Goal: Use online tool/utility: Utilize a website feature to perform a specific function

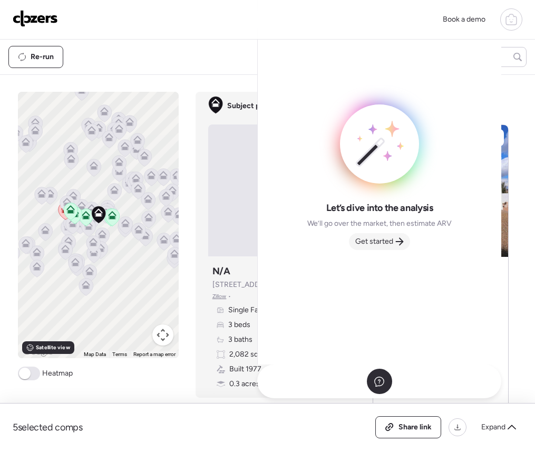
click at [388, 239] on span "Get started" at bounding box center [374, 241] width 38 height 11
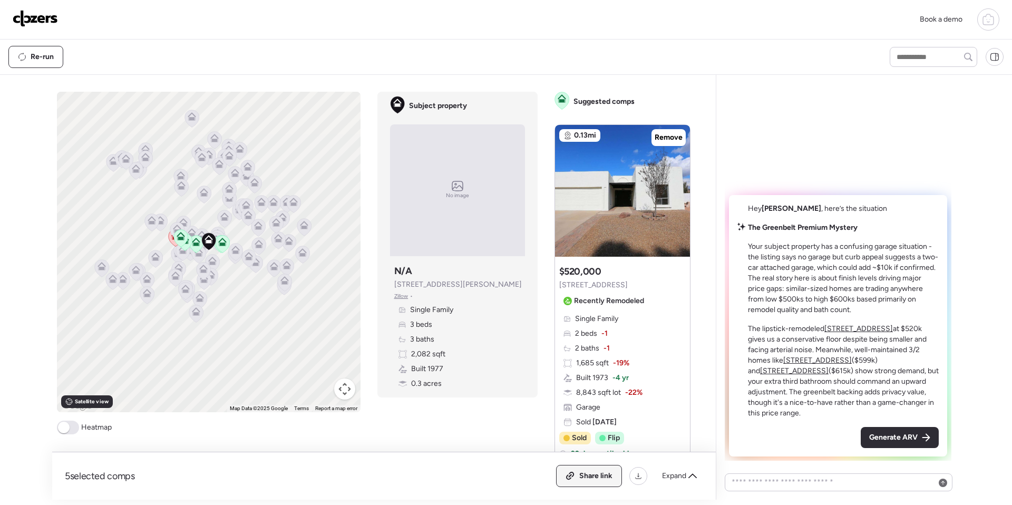
drag, startPoint x: 587, startPoint y: 486, endPoint x: 599, endPoint y: 479, distance: 14.2
click at [534, 450] on div "Share link" at bounding box center [589, 475] width 65 height 21
click at [534, 429] on div "Generate ARV" at bounding box center [900, 437] width 78 height 21
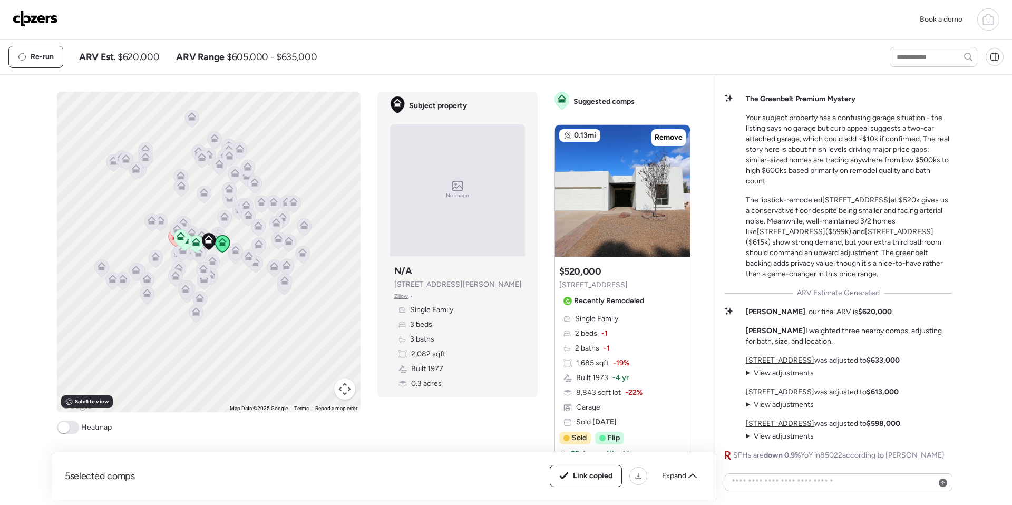
scroll to position [8, 0]
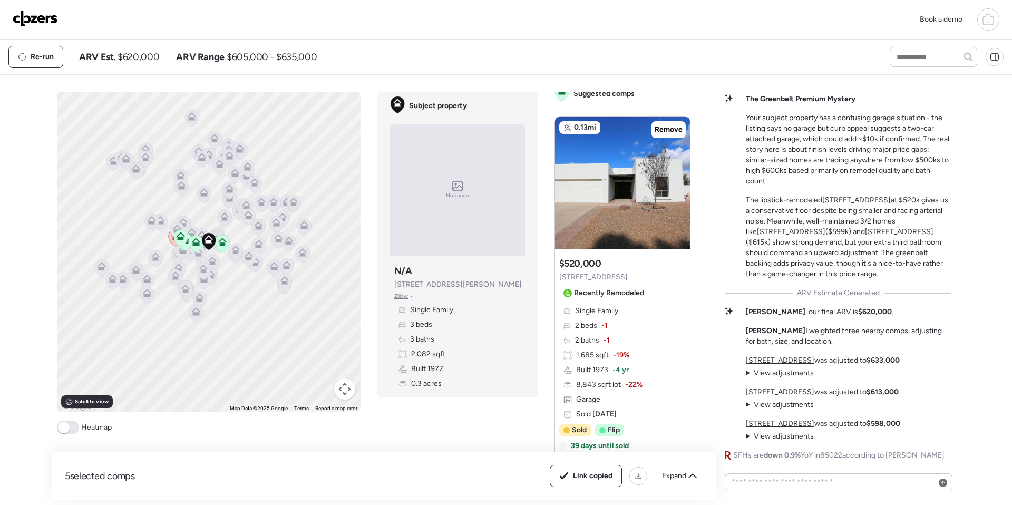
click at [21, 18] on img at bounding box center [35, 18] width 45 height 17
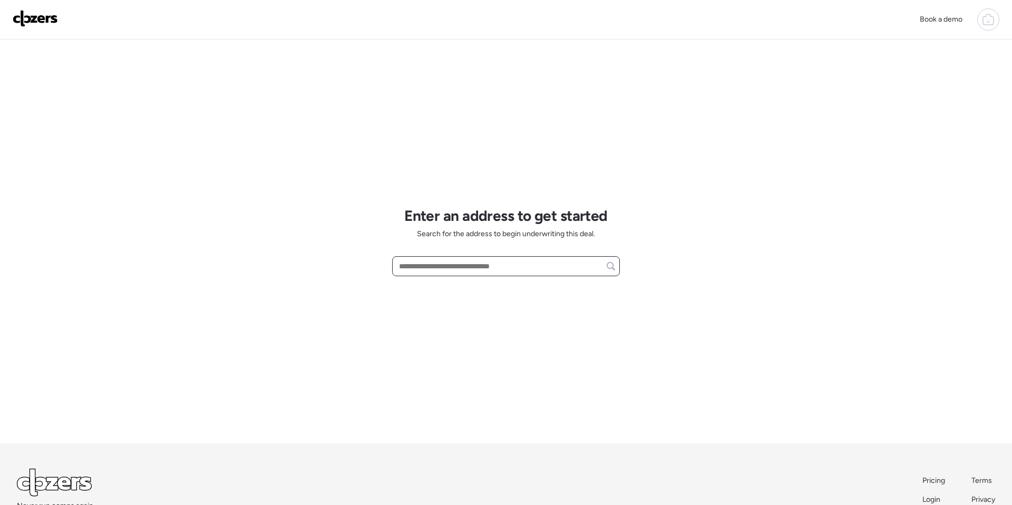
paste input "**********"
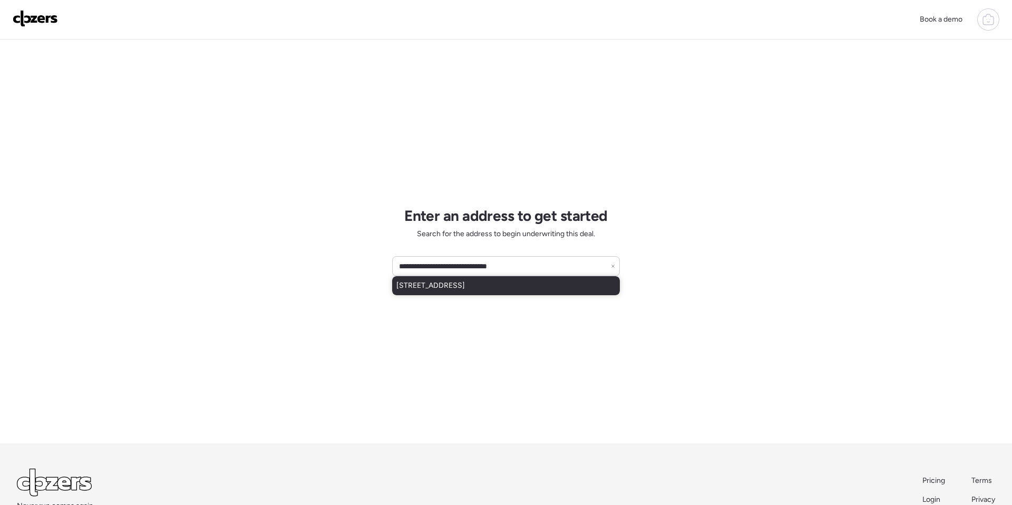
click at [437, 287] on span "4744 N 49th Dr, Phoenix, AZ, 85031" at bounding box center [430, 285] width 69 height 11
type input "**********"
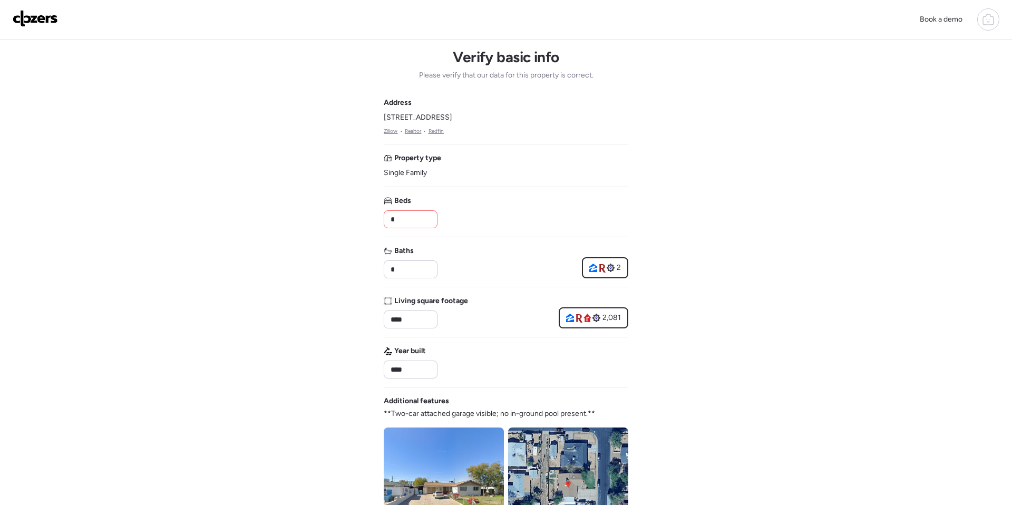
scroll to position [9, 0]
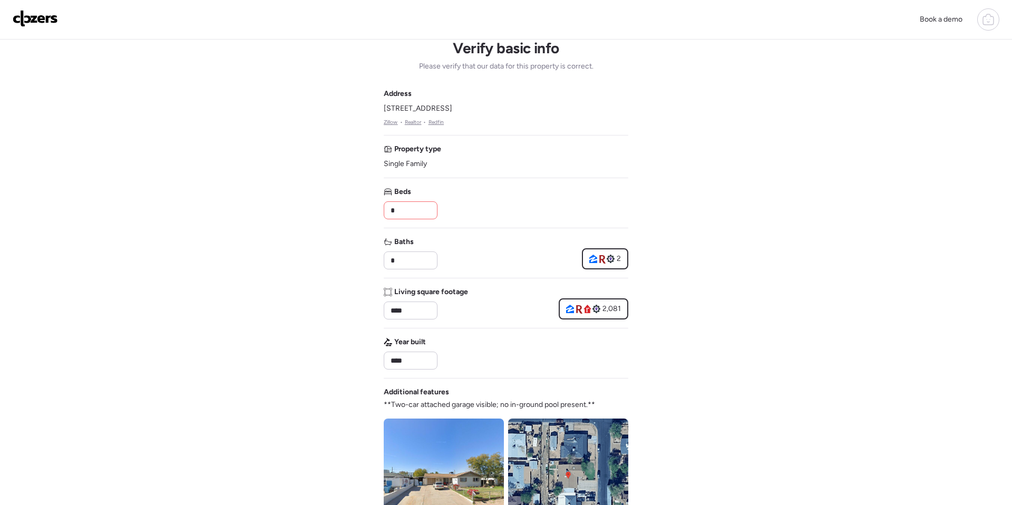
click at [402, 212] on input "*" at bounding box center [410, 210] width 44 height 15
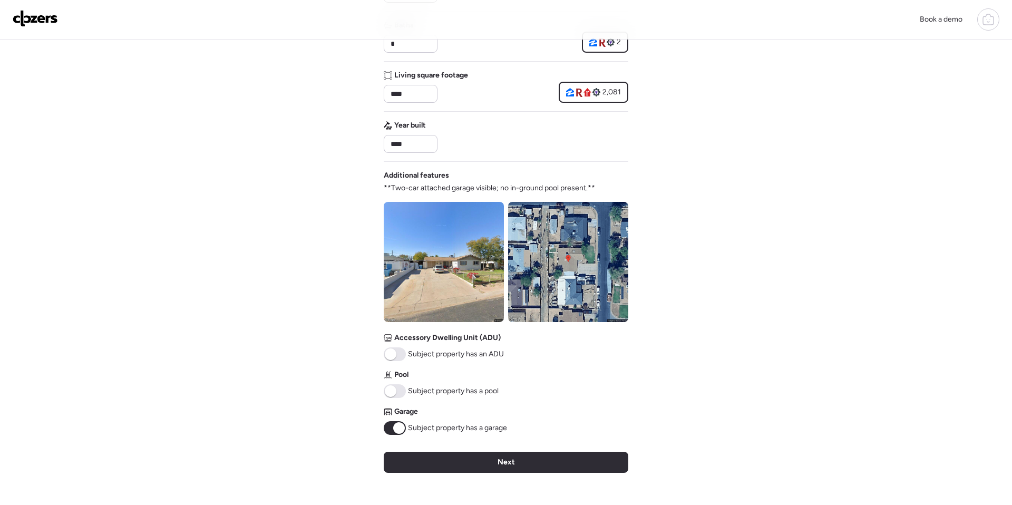
scroll to position [259, 0]
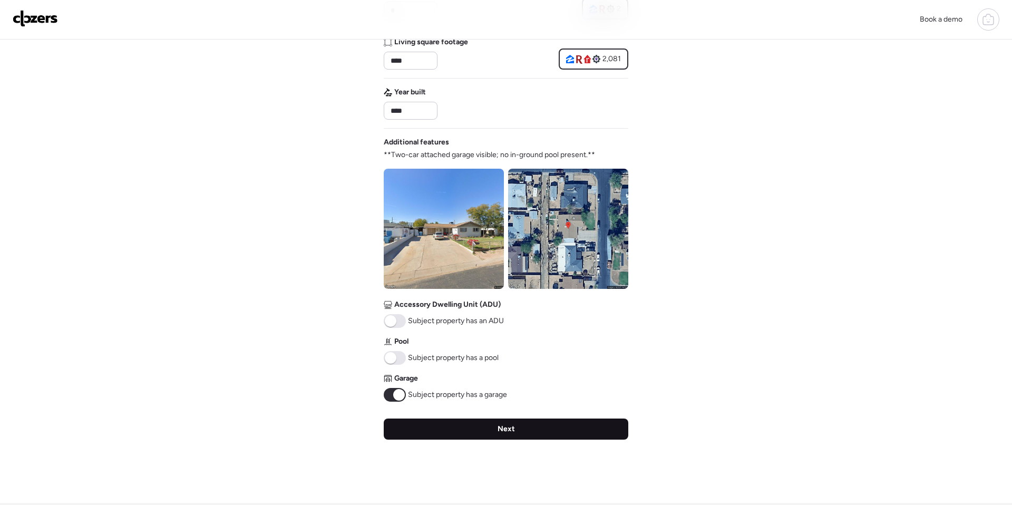
type input "*"
click at [424, 421] on div "Next" at bounding box center [506, 428] width 245 height 21
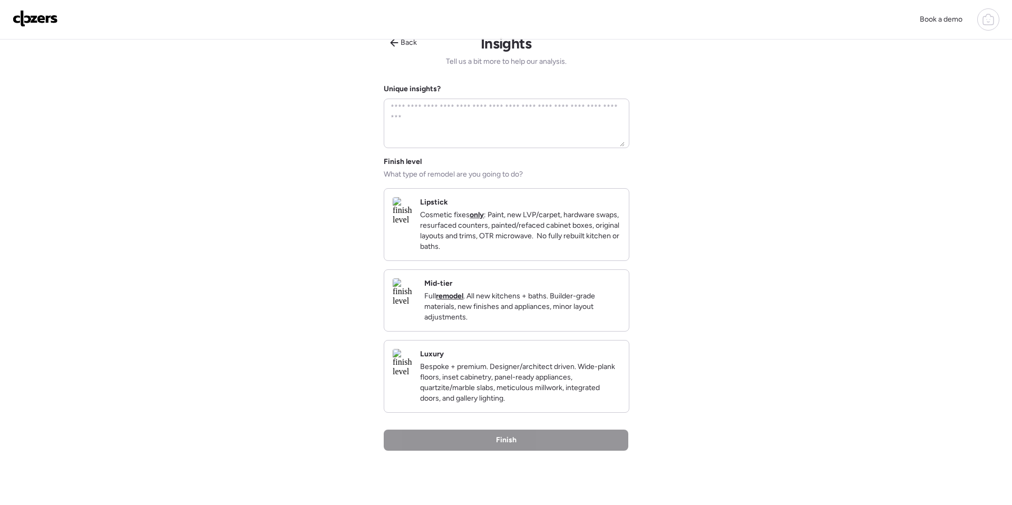
scroll to position [0, 0]
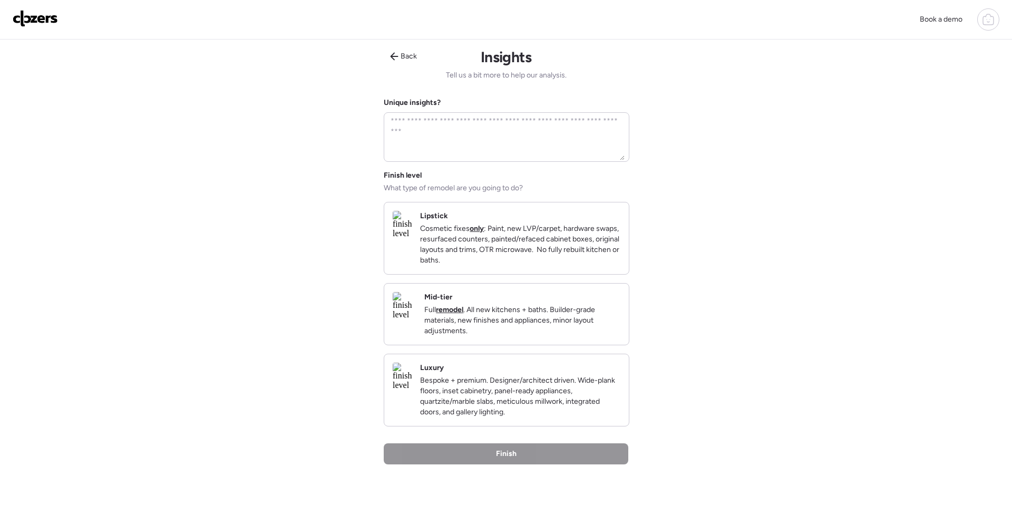
click at [479, 248] on p "Cosmetic fixes only : Paint, new LVP/carpet, hardware swaps, resurfaced counter…" at bounding box center [520, 244] width 200 height 42
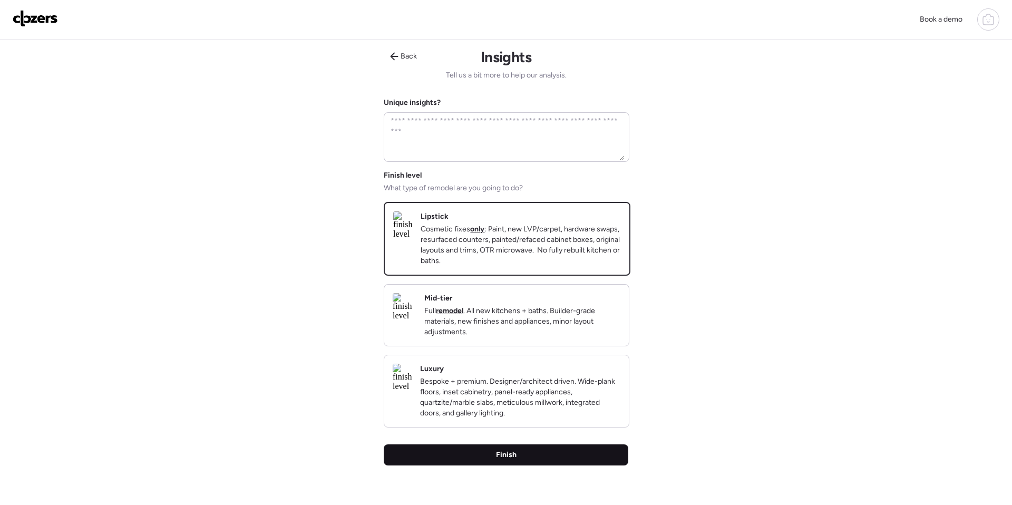
click at [515, 460] on span "Finish" at bounding box center [506, 455] width 21 height 11
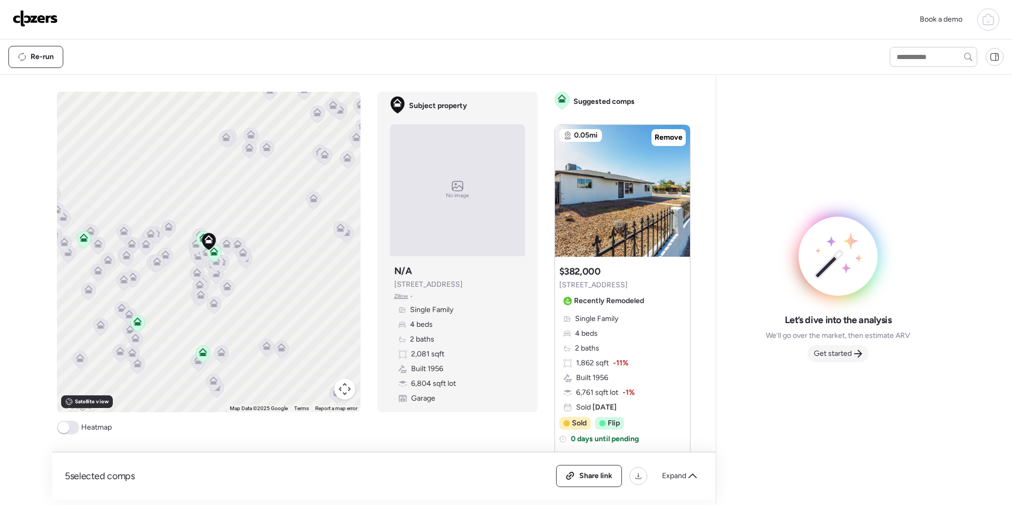
click at [822, 352] on span "Get started" at bounding box center [833, 353] width 38 height 11
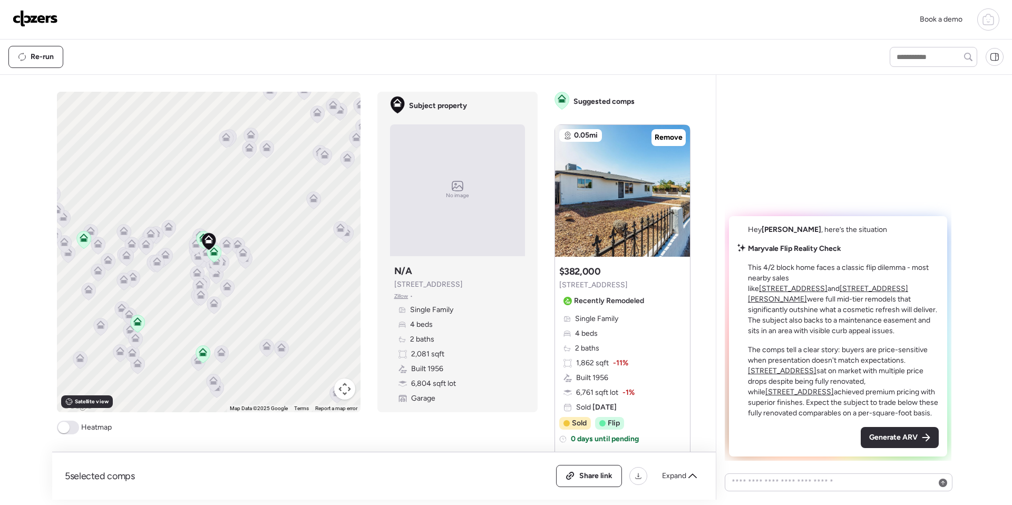
click at [870, 423] on div "Hey Chris , here’s the situation Maryvale Flip Reality Check This 4/2 block hom…" at bounding box center [838, 336] width 218 height 240
click at [877, 428] on div "Generate ARV" at bounding box center [900, 437] width 78 height 21
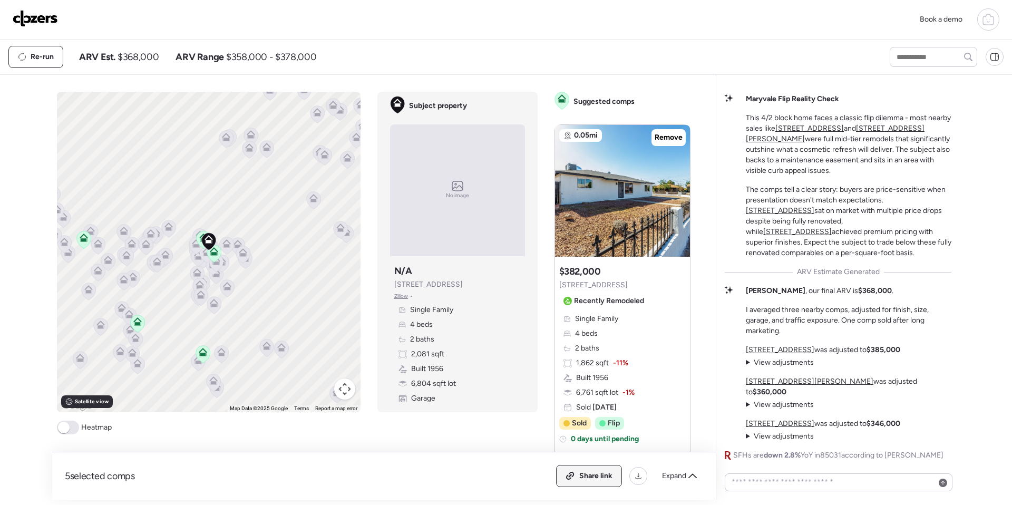
click at [589, 475] on span "Share link" at bounding box center [595, 476] width 33 height 11
click at [27, 15] on img at bounding box center [35, 18] width 45 height 17
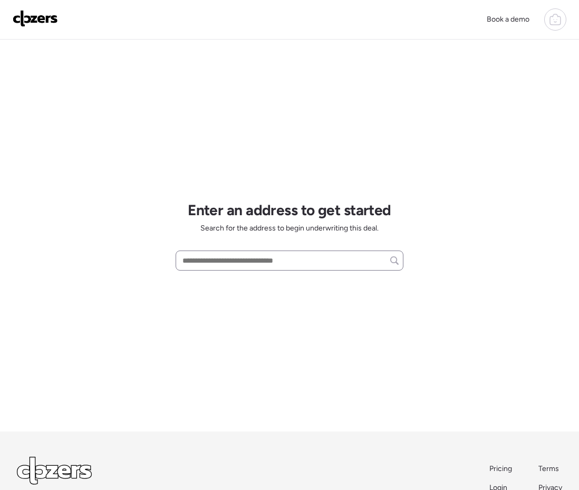
click at [204, 250] on div at bounding box center [289, 260] width 228 height 20
click at [201, 257] on input "text" at bounding box center [289, 260] width 218 height 15
paste input "**********"
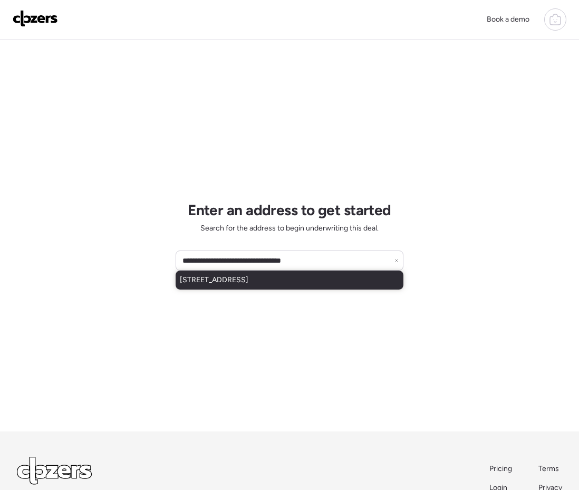
click at [214, 282] on span "5551 W Roanoke Ave, Phoenix, AZ, 85035" at bounding box center [214, 280] width 69 height 11
type input "**********"
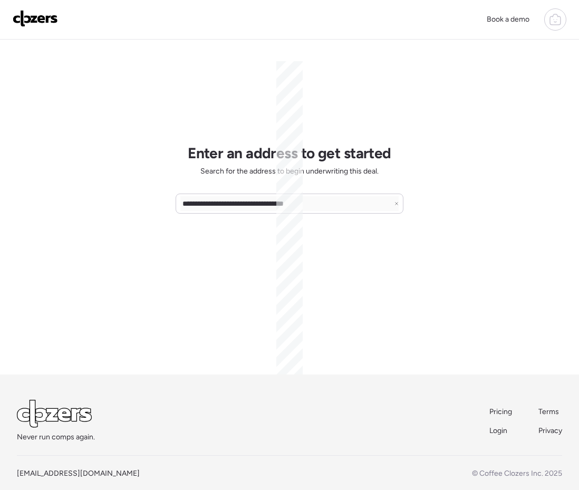
scroll to position [71, 0]
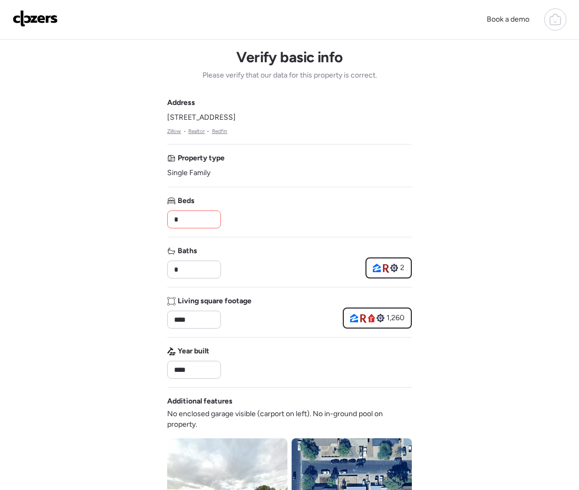
click at [182, 219] on input "*" at bounding box center [194, 219] width 44 height 15
type input "*"
click at [119, 318] on div "Book a demo Verify basic info Please verify that our data for this property is …" at bounding box center [289, 451] width 579 height 902
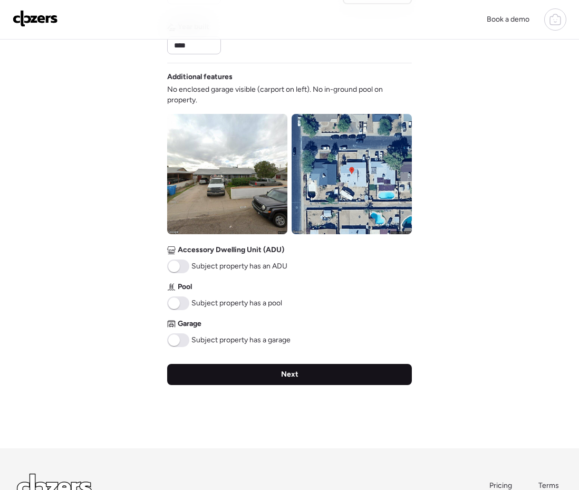
click at [222, 368] on div "Next" at bounding box center [289, 374] width 245 height 21
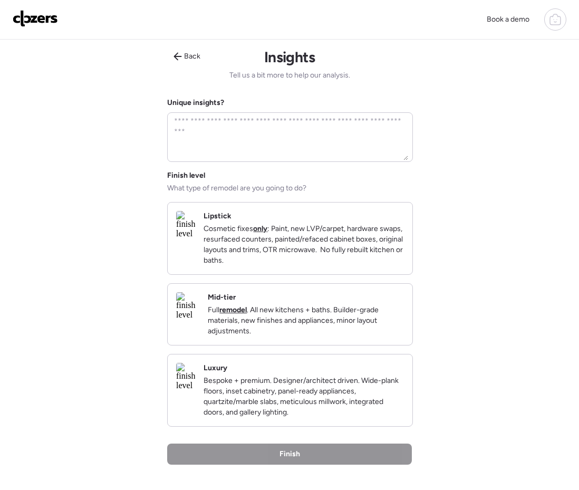
click at [262, 274] on div "Lipstick Cosmetic fixes only : Paint, new LVP/carpet, hardware swaps, resurface…" at bounding box center [290, 238] width 245 height 72
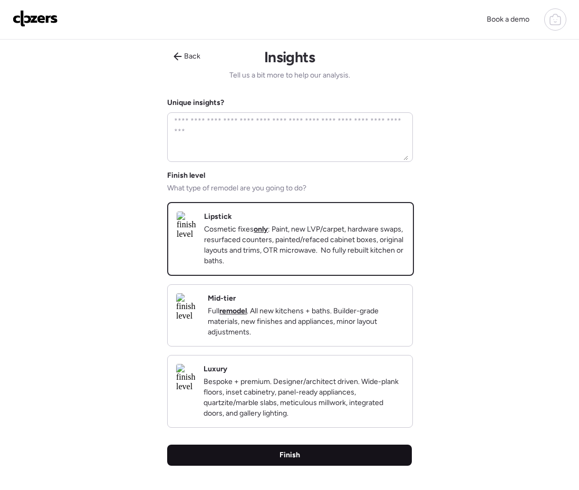
click at [306, 465] on div "Finish" at bounding box center [289, 454] width 245 height 21
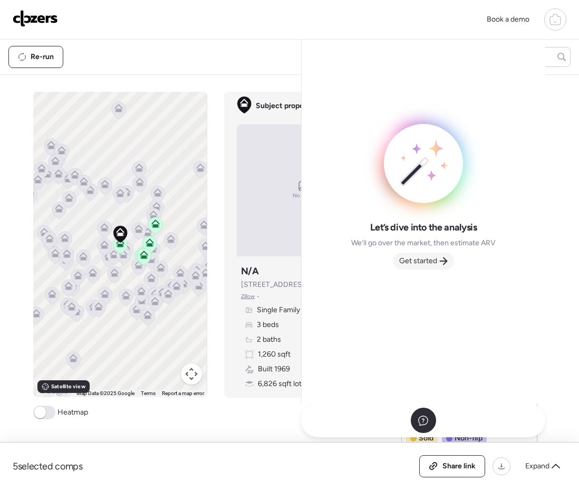
click at [411, 260] on span "Get started" at bounding box center [418, 261] width 38 height 11
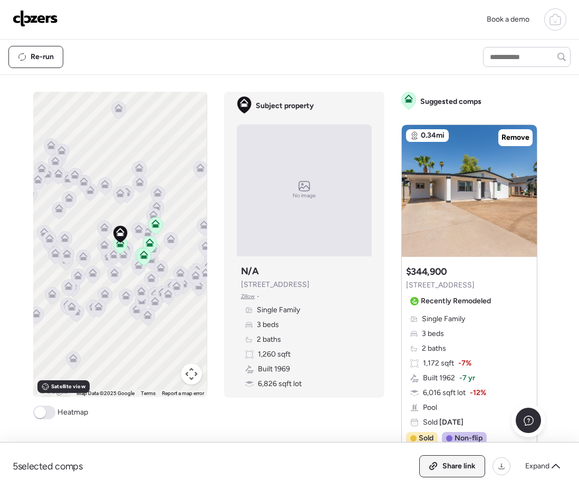
click at [442, 461] on span "Share link" at bounding box center [458, 466] width 33 height 11
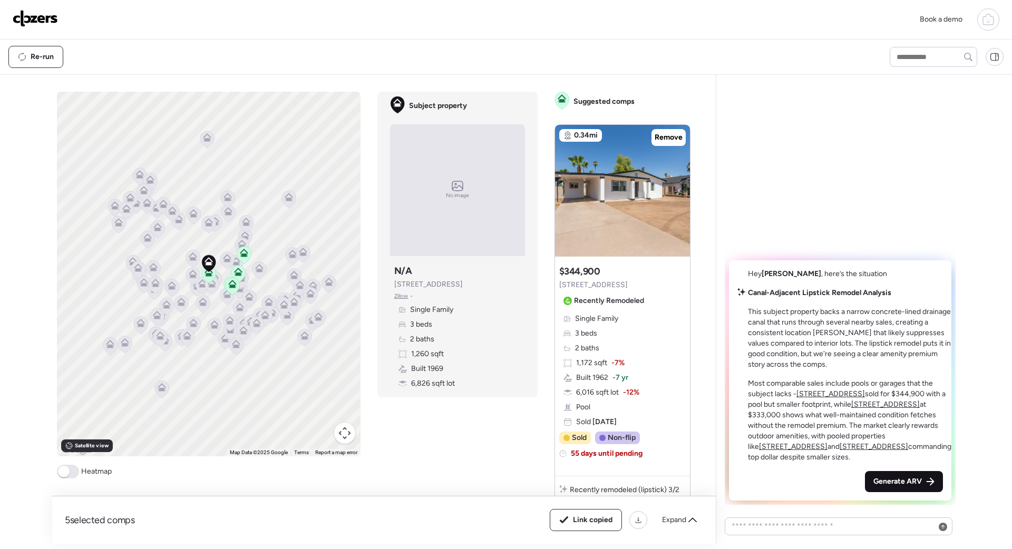
click at [578, 475] on div "Generate ARV" at bounding box center [904, 481] width 78 height 21
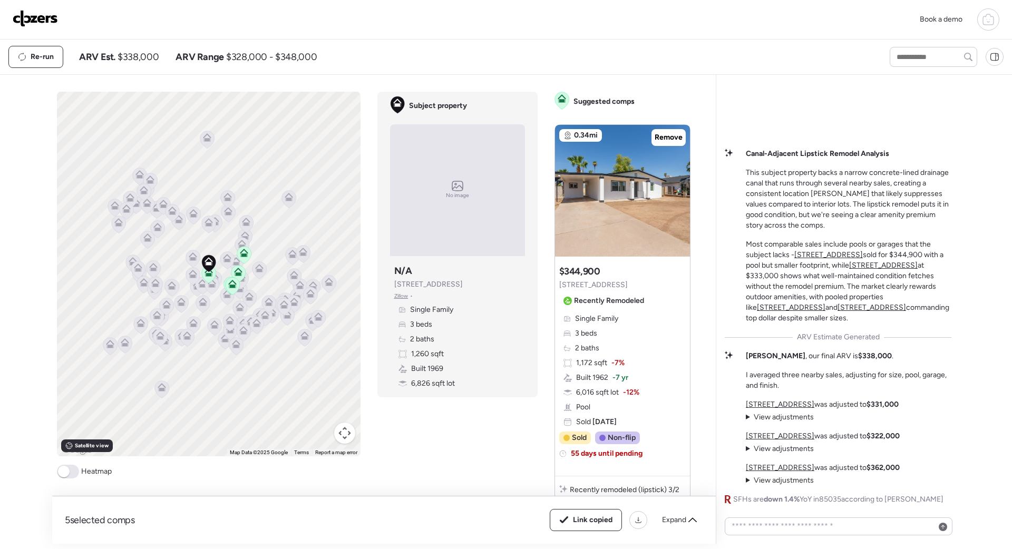
click at [49, 20] on img at bounding box center [35, 18] width 45 height 17
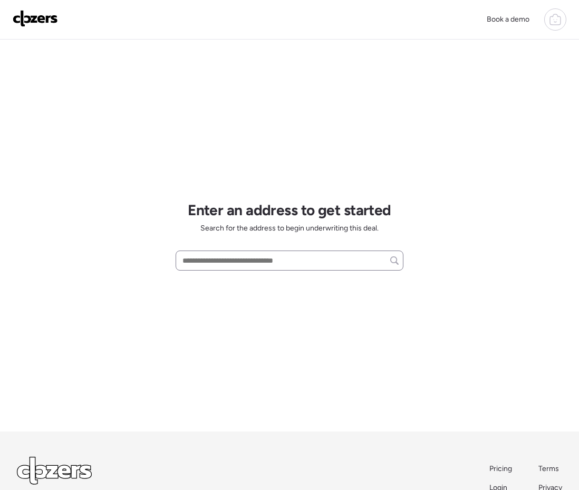
click at [232, 258] on input "text" at bounding box center [289, 260] width 218 height 15
paste input "**********"
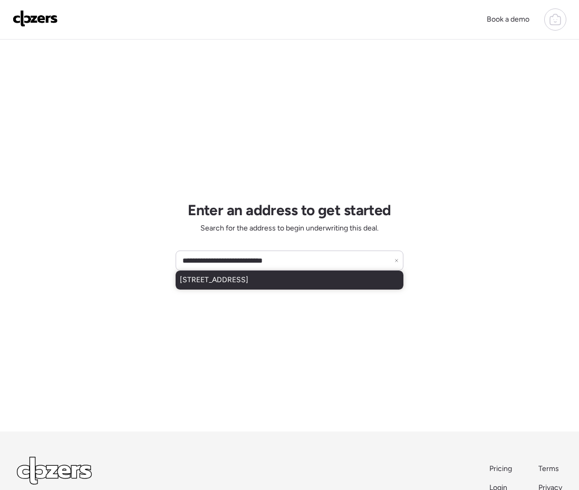
click at [217, 285] on div "1627 S 80th St, Mesa, AZ, 85209" at bounding box center [289, 279] width 228 height 19
type input "**********"
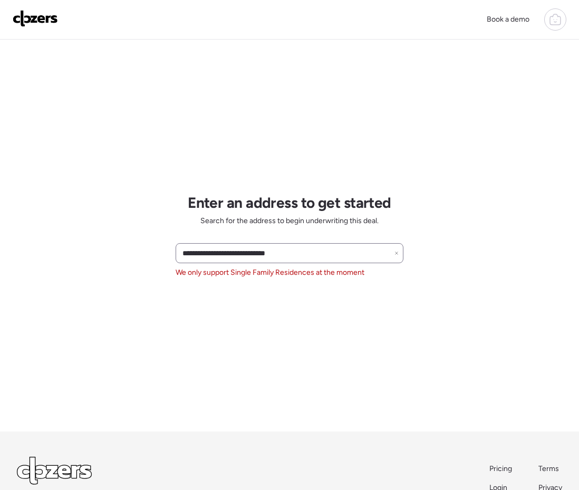
click at [394, 253] on icon at bounding box center [396, 253] width 4 height 4
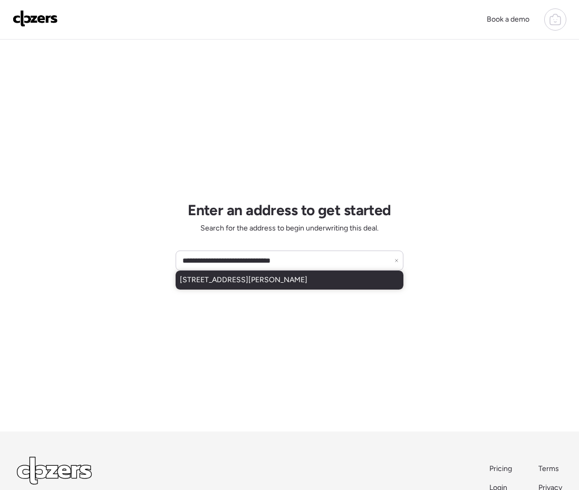
click at [249, 277] on span "3537 E Pinto Dr, Gilbert, AZ, 85296" at bounding box center [244, 280] width 128 height 11
type input "**********"
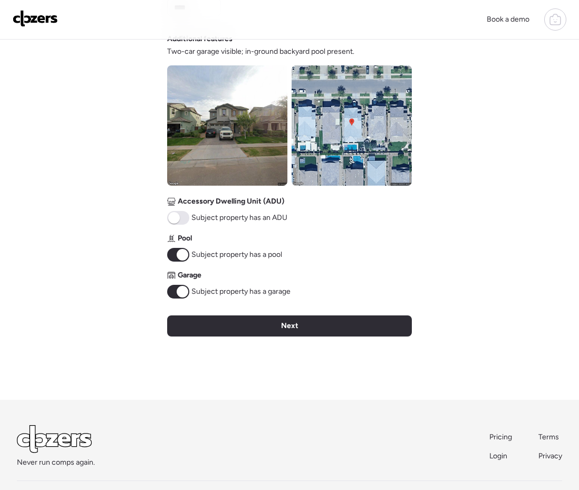
scroll to position [370, 0]
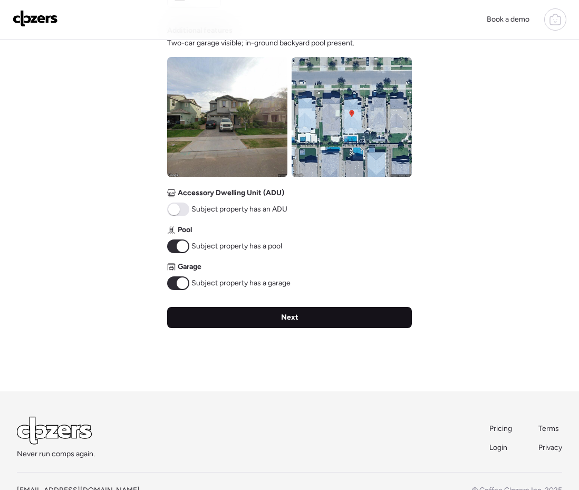
click at [222, 322] on div "Next" at bounding box center [289, 317] width 245 height 21
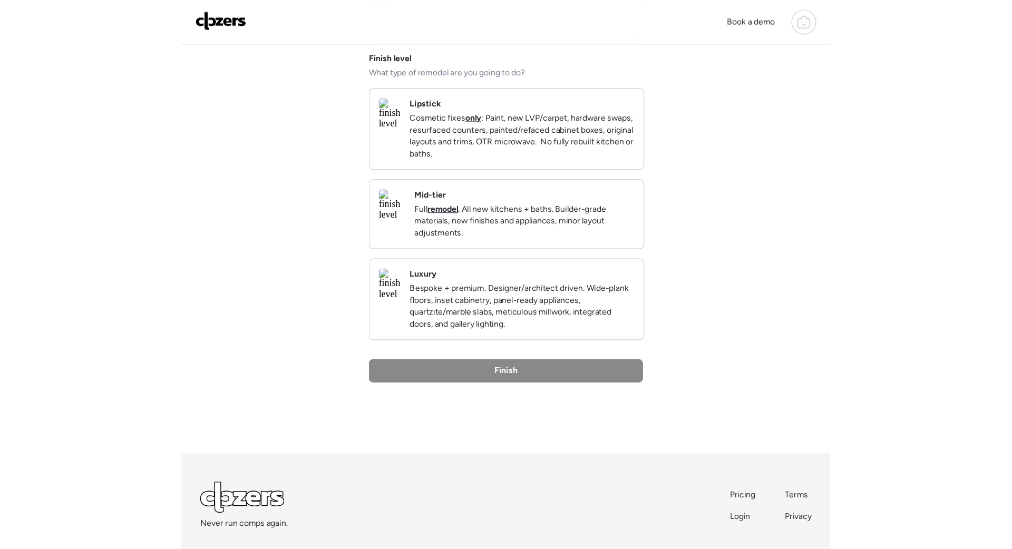
scroll to position [0, 0]
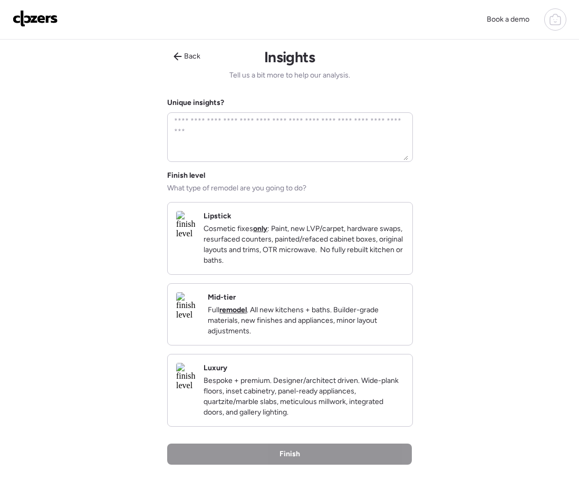
click at [276, 241] on p "Cosmetic fixes only : Paint, new LVP/carpet, hardware swaps, resurfaced counter…" at bounding box center [303, 244] width 200 height 42
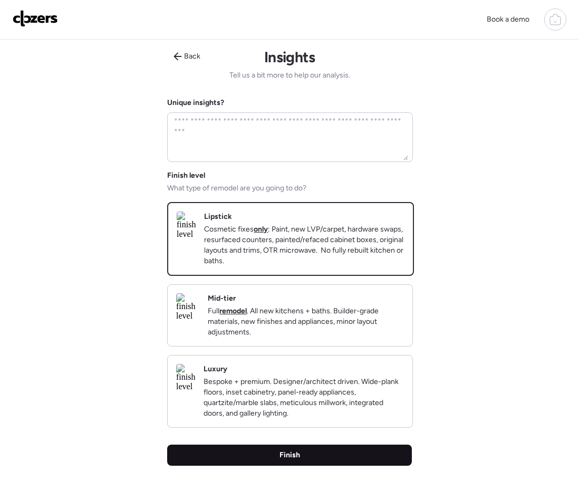
click at [252, 465] on div "Finish" at bounding box center [289, 454] width 245 height 21
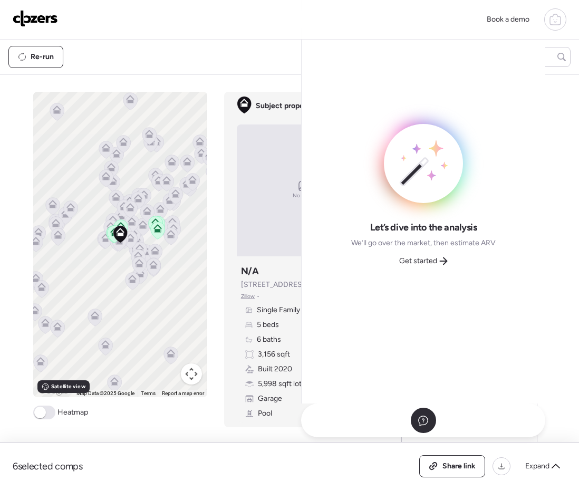
drag, startPoint x: 406, startPoint y: 256, endPoint x: 416, endPoint y: 259, distance: 11.0
click at [409, 257] on span "Get started" at bounding box center [418, 261] width 38 height 11
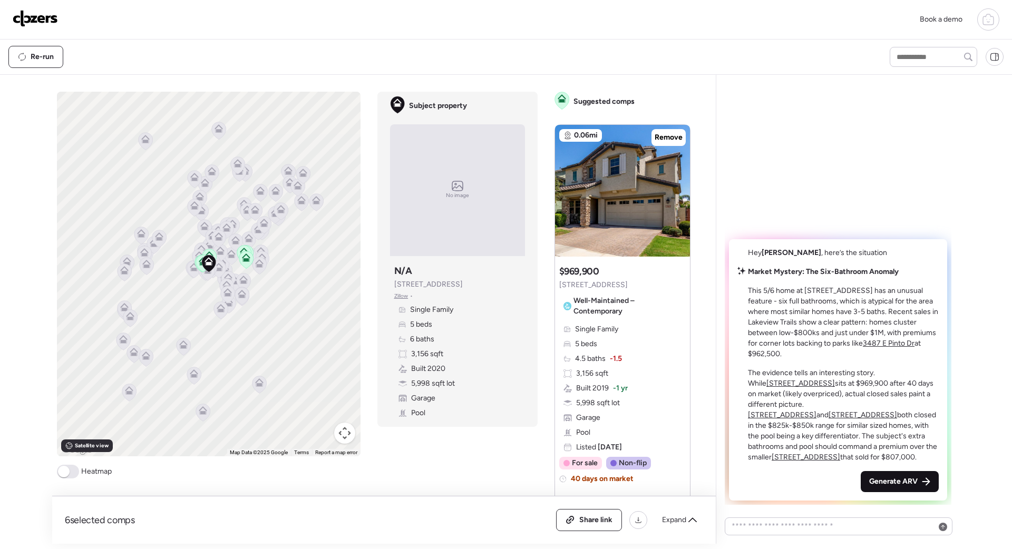
click at [871, 481] on span "Generate ARV" at bounding box center [893, 481] width 48 height 11
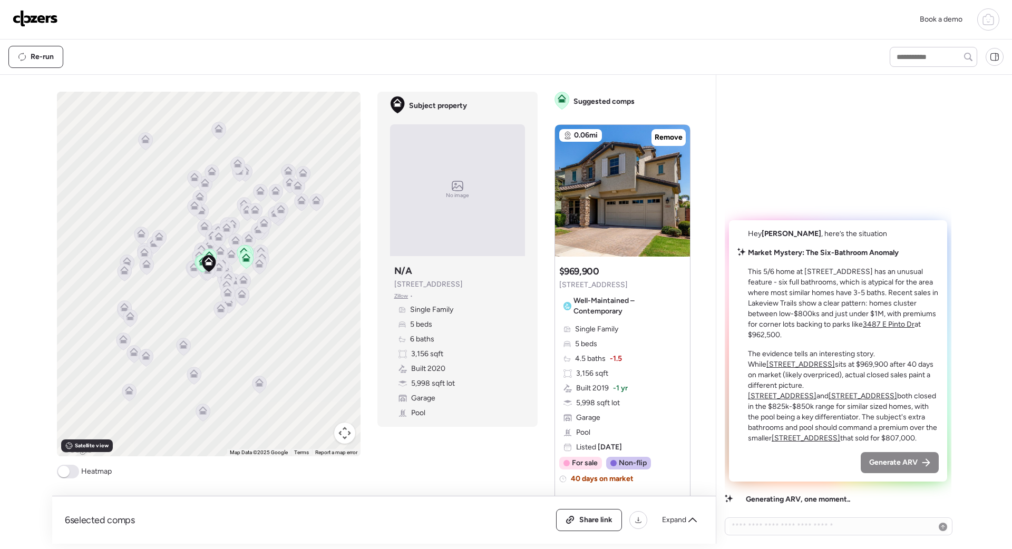
click at [882, 461] on span "Generate ARV" at bounding box center [893, 462] width 48 height 11
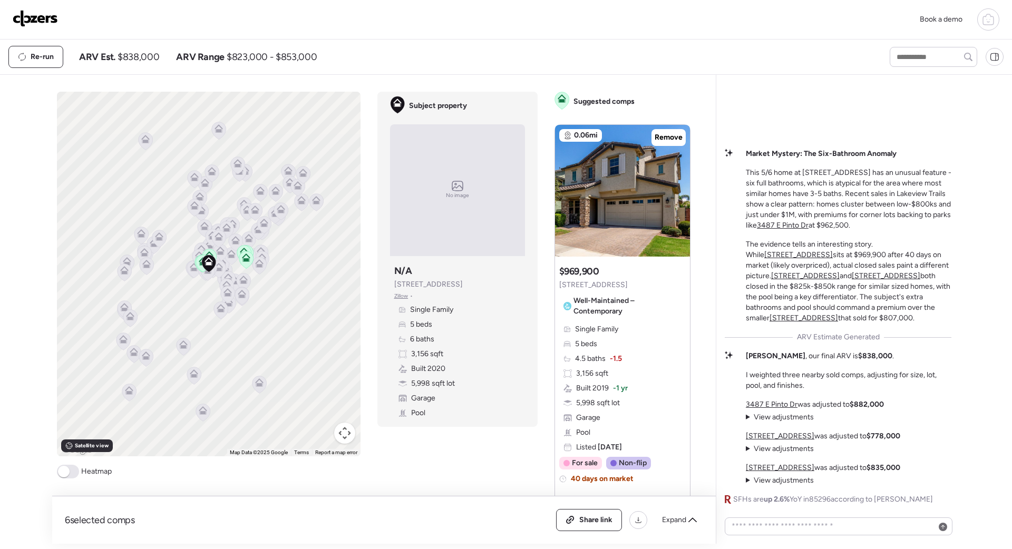
click at [43, 17] on img at bounding box center [35, 18] width 45 height 17
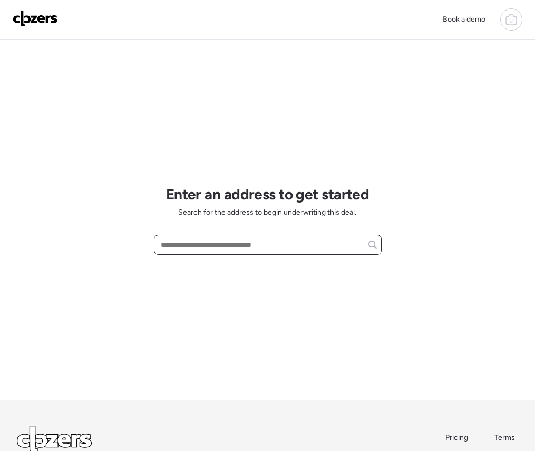
click at [210, 242] on input "text" at bounding box center [268, 244] width 218 height 15
paste input "**********"
drag, startPoint x: 210, startPoint y: 242, endPoint x: 238, endPoint y: 243, distance: 27.9
drag, startPoint x: 362, startPoint y: 245, endPoint x: 71, endPoint y: 238, distance: 291.0
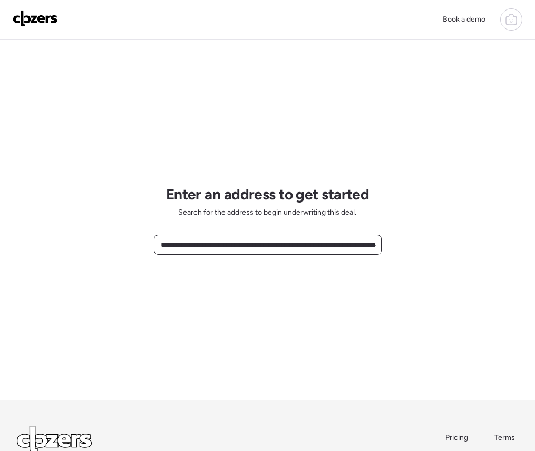
click at [71, 238] on div "**********" at bounding box center [267, 265] width 535 height 530
drag, startPoint x: 375, startPoint y: 242, endPoint x: 267, endPoint y: 249, distance: 108.3
click at [267, 249] on div "**********" at bounding box center [268, 245] width 228 height 20
drag, startPoint x: 373, startPoint y: 245, endPoint x: 346, endPoint y: 245, distance: 26.9
click at [346, 245] on div "**********" at bounding box center [268, 245] width 228 height 20
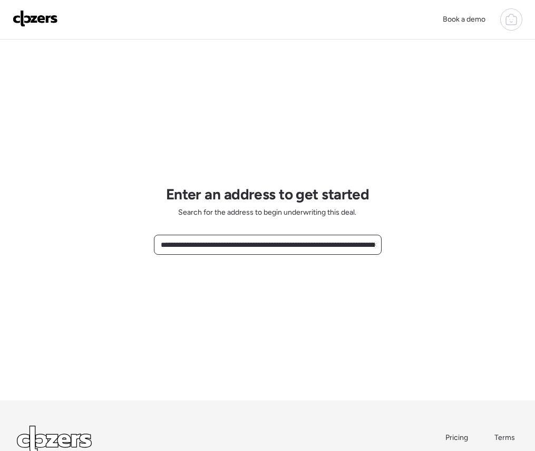
drag, startPoint x: 357, startPoint y: 244, endPoint x: 93, endPoint y: 245, distance: 263.5
click at [96, 245] on div "**********" at bounding box center [267, 265] width 535 height 530
drag, startPoint x: 365, startPoint y: 246, endPoint x: 72, endPoint y: 238, distance: 292.6
click at [72, 238] on div "**********" at bounding box center [267, 265] width 535 height 530
drag, startPoint x: 349, startPoint y: 246, endPoint x: 77, endPoint y: 249, distance: 272.5
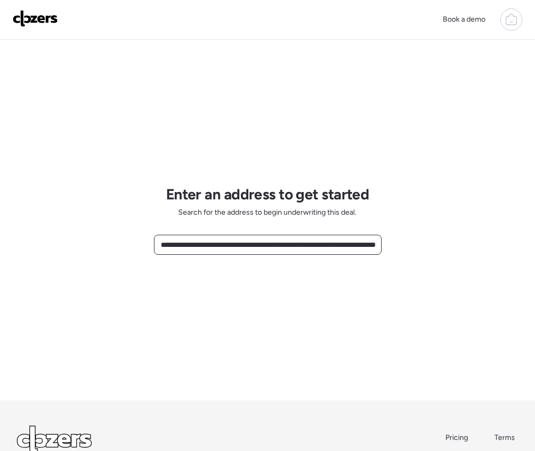
click at [79, 249] on div "**********" at bounding box center [267, 265] width 535 height 530
drag, startPoint x: 348, startPoint y: 247, endPoint x: 41, endPoint y: 239, distance: 307.3
click at [37, 239] on div "**********" at bounding box center [267, 265] width 535 height 530
drag, startPoint x: 345, startPoint y: 242, endPoint x: 133, endPoint y: 231, distance: 211.6
click at [136, 231] on div "**********" at bounding box center [267, 265] width 535 height 530
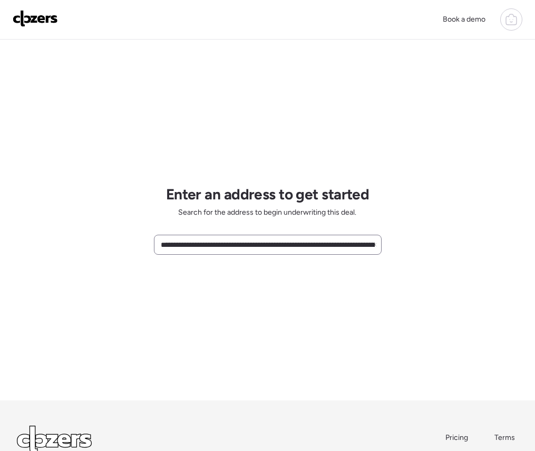
drag, startPoint x: 376, startPoint y: 245, endPoint x: 321, endPoint y: 246, distance: 54.8
click at [321, 246] on div "**********" at bounding box center [268, 245] width 228 height 20
drag, startPoint x: 321, startPoint y: 246, endPoint x: 192, endPoint y: 239, distance: 128.8
click at [192, 239] on input "**********" at bounding box center [268, 244] width 218 height 15
drag, startPoint x: 335, startPoint y: 244, endPoint x: 182, endPoint y: 241, distance: 152.3
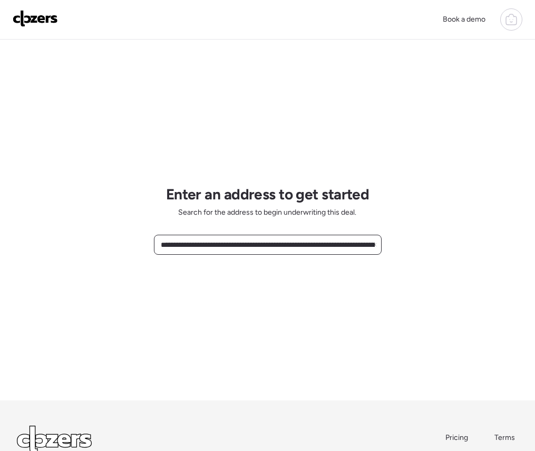
click at [182, 241] on input "**********" at bounding box center [268, 244] width 218 height 15
drag, startPoint x: 294, startPoint y: 244, endPoint x: 172, endPoint y: 242, distance: 121.2
click at [172, 242] on input "**********" at bounding box center [268, 244] width 218 height 15
type input "**********"
click at [36, 26] on img at bounding box center [35, 18] width 45 height 17
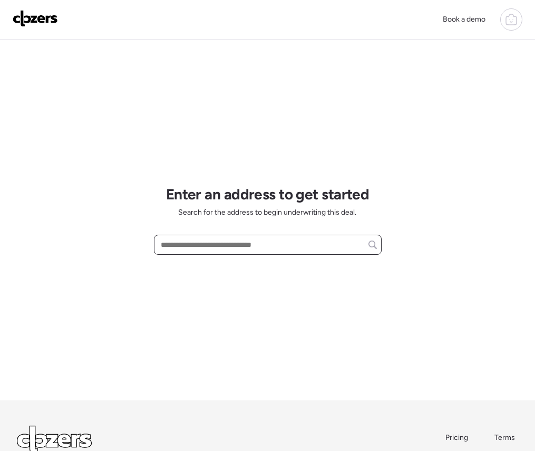
click at [237, 242] on input "text" at bounding box center [268, 244] width 218 height 15
paste input "**********"
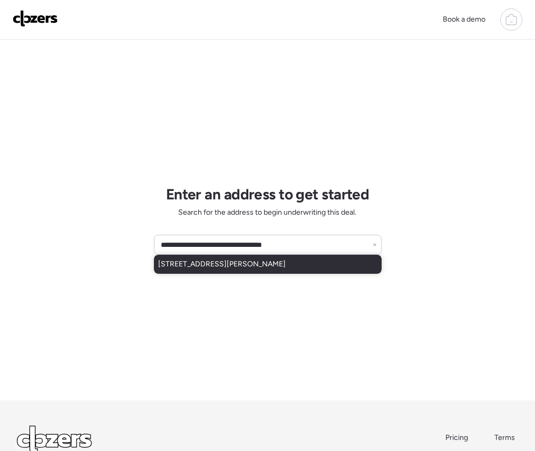
click at [192, 264] on span "[STREET_ADDRESS][PERSON_NAME]" at bounding box center [222, 264] width 128 height 11
type input "**********"
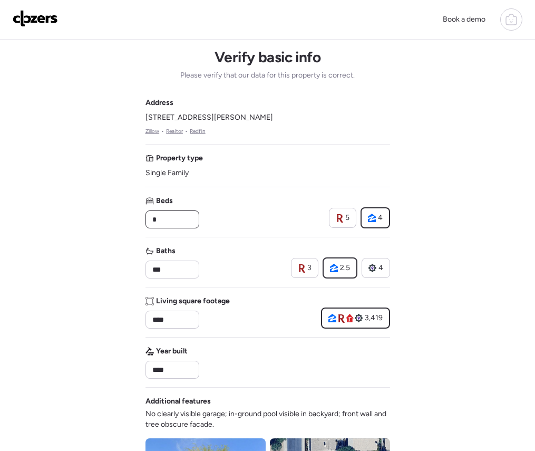
click at [170, 219] on input "*" at bounding box center [172, 219] width 44 height 15
type input "*"
click at [83, 246] on div "Book a demo Verify basic info Please verify that our data for this property is …" at bounding box center [267, 451] width 535 height 902
click at [174, 272] on input "***" at bounding box center [172, 269] width 44 height 15
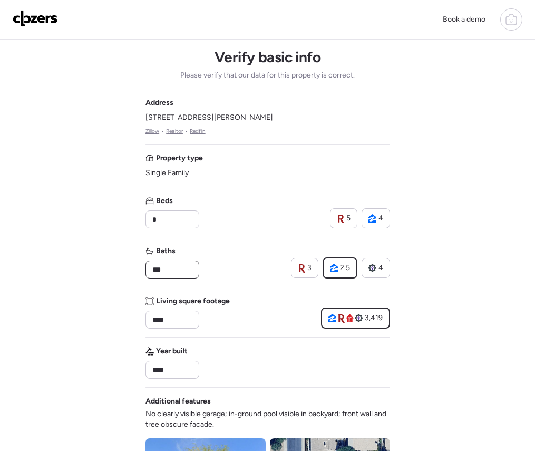
drag, startPoint x: 147, startPoint y: 270, endPoint x: 113, endPoint y: 270, distance: 34.3
click at [114, 270] on div "Book a demo Verify basic info Please verify that our data for this property is …" at bounding box center [267, 451] width 535 height 902
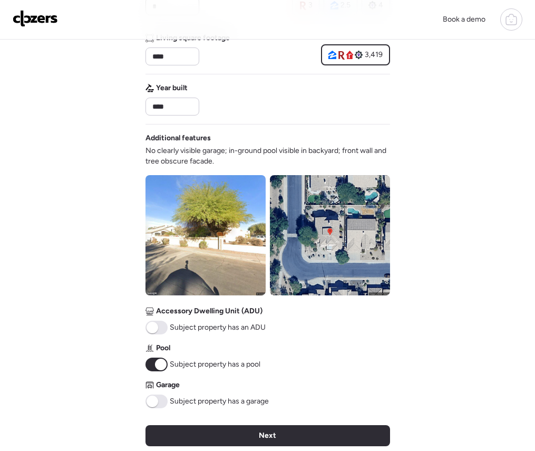
scroll to position [288, 0]
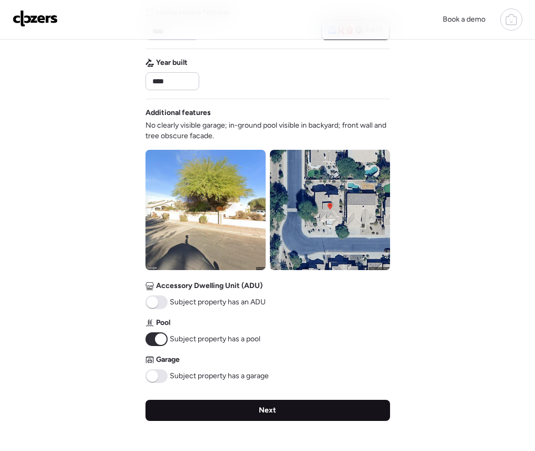
type input "*"
click at [248, 413] on div "Next" at bounding box center [267, 409] width 245 height 21
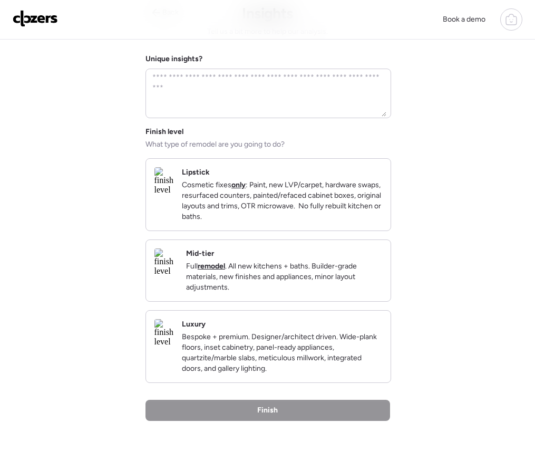
scroll to position [0, 0]
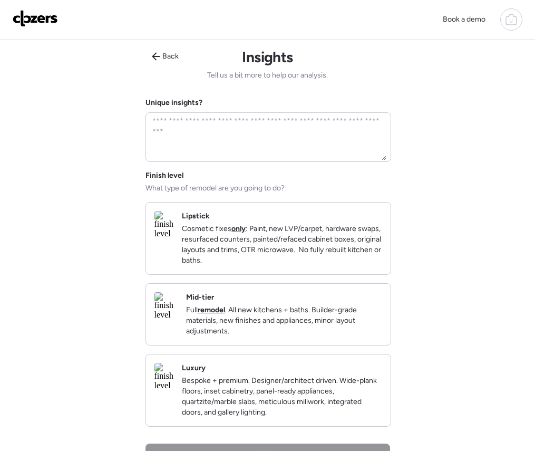
click at [287, 256] on p "Cosmetic fixes only : Paint, new LVP/carpet, hardware swaps, resurfaced counter…" at bounding box center [282, 244] width 200 height 42
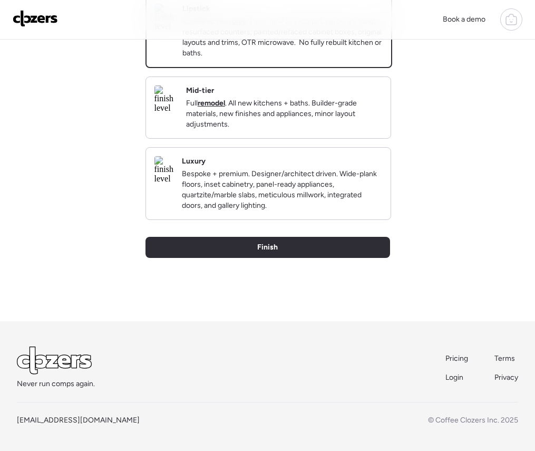
scroll to position [225, 0]
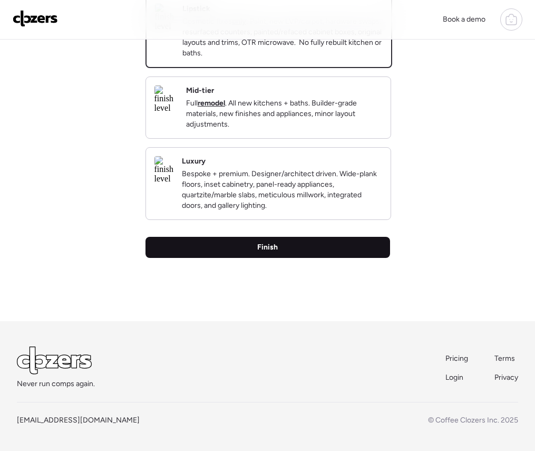
click at [274, 255] on div "Finish" at bounding box center [267, 247] width 245 height 21
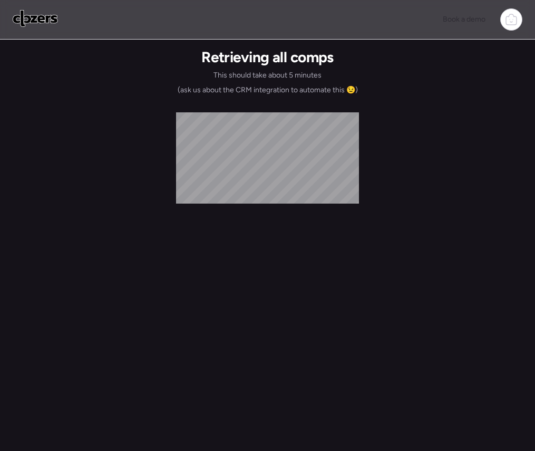
scroll to position [0, 0]
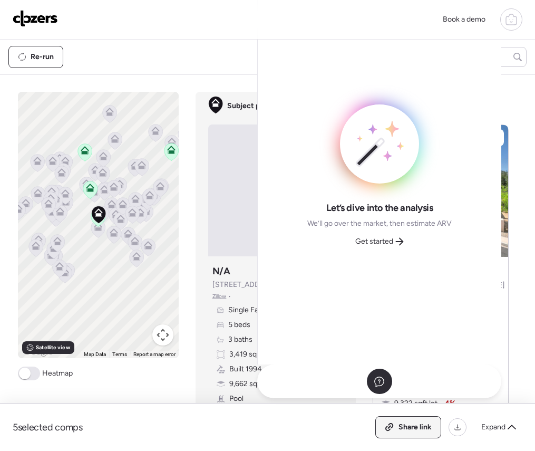
click at [406, 422] on span "Share link" at bounding box center [414, 427] width 33 height 11
click at [385, 242] on span "Get started" at bounding box center [374, 241] width 38 height 11
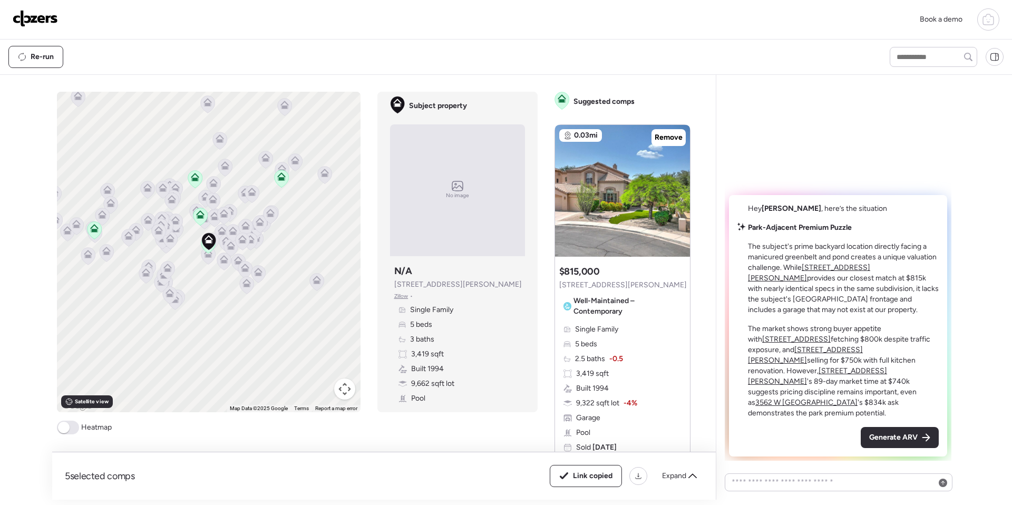
drag, startPoint x: 910, startPoint y: 434, endPoint x: 762, endPoint y: 418, distance: 148.9
click at [534, 434] on span "Generate ARV" at bounding box center [893, 437] width 48 height 11
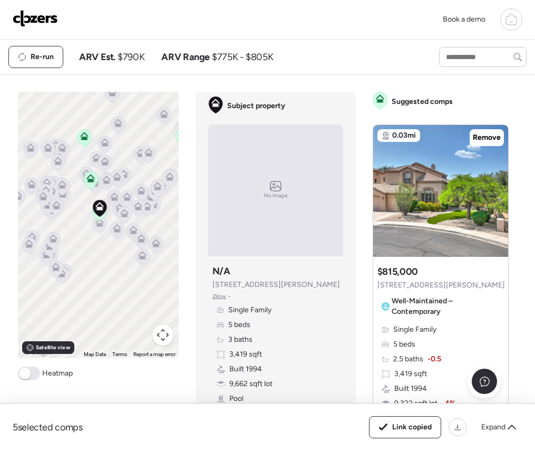
click at [27, 25] on img at bounding box center [35, 18] width 45 height 17
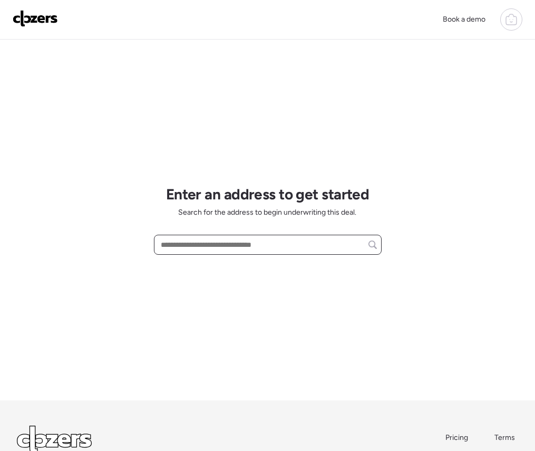
click at [194, 243] on input "text" at bounding box center [268, 244] width 218 height 15
paste input "**********"
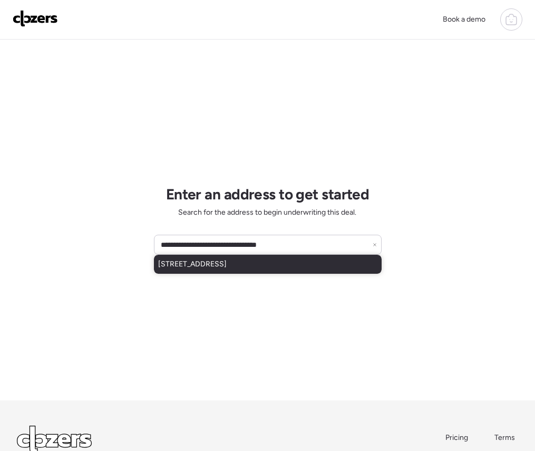
click at [201, 268] on span "[STREET_ADDRESS]" at bounding box center [192, 264] width 69 height 11
type input "**********"
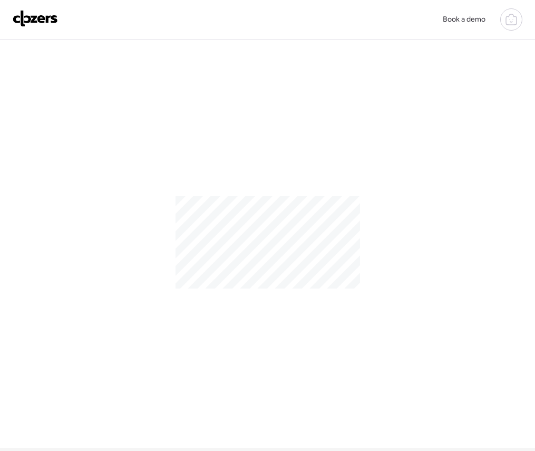
scroll to position [6, 0]
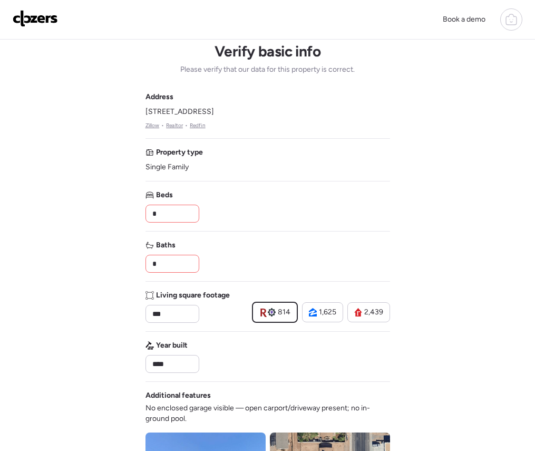
click at [164, 216] on input "*" at bounding box center [172, 213] width 44 height 15
drag, startPoint x: 164, startPoint y: 216, endPoint x: 110, endPoint y: 212, distance: 54.4
click at [118, 212] on div "Book a demo Verify basic info Please verify that our data for this property is …" at bounding box center [267, 445] width 535 height 902
type input "*"
drag, startPoint x: 166, startPoint y: 264, endPoint x: 85, endPoint y: 255, distance: 81.1
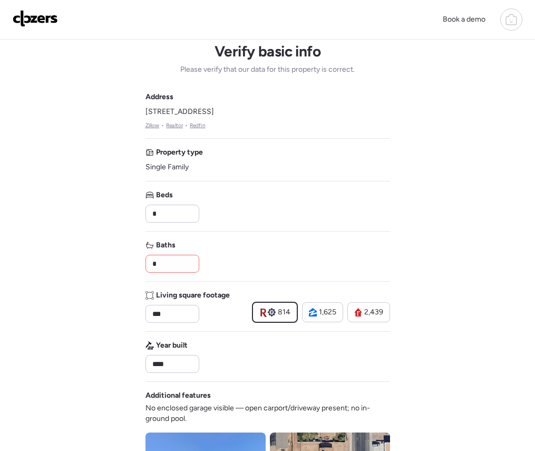
click at [85, 255] on div "Book a demo Verify basic info Please verify that our data for this property is …" at bounding box center [267, 445] width 535 height 902
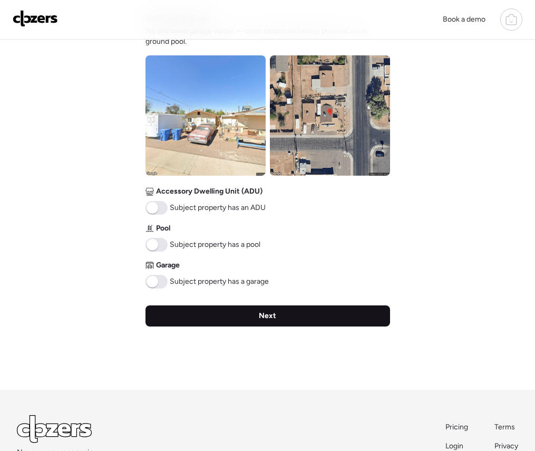
type input "*"
click at [182, 305] on div "Next" at bounding box center [267, 315] width 245 height 21
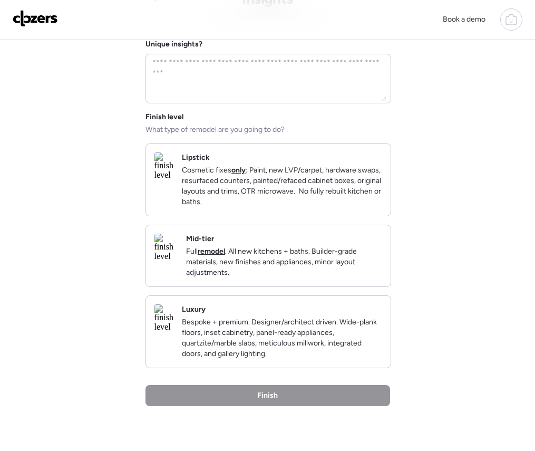
scroll to position [0, 0]
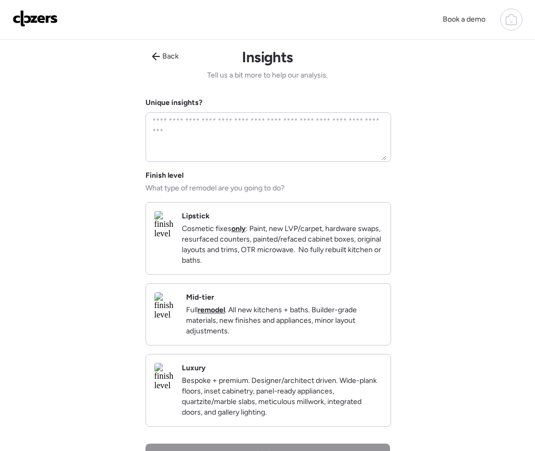
click at [213, 250] on div "Lipstick Cosmetic fixes only : Paint, new LVP/carpet, hardware swaps, resurface…" at bounding box center [268, 238] width 245 height 72
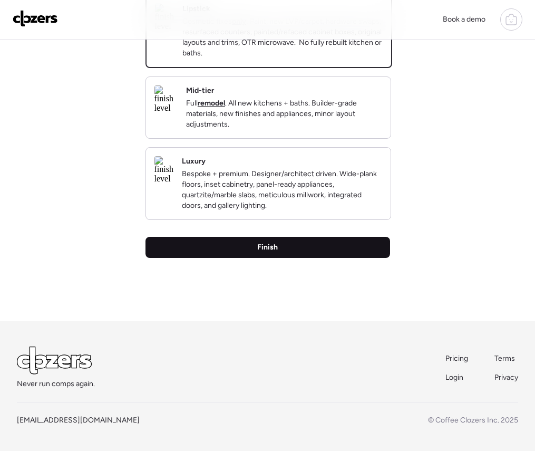
click at [233, 247] on div "Finish" at bounding box center [267, 247] width 245 height 21
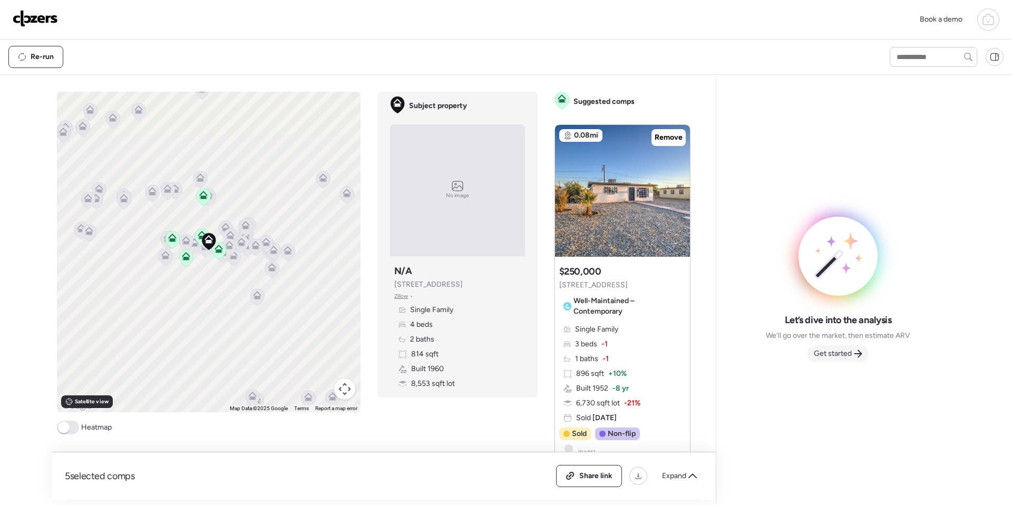
click at [534, 354] on span "Get started" at bounding box center [833, 353] width 38 height 11
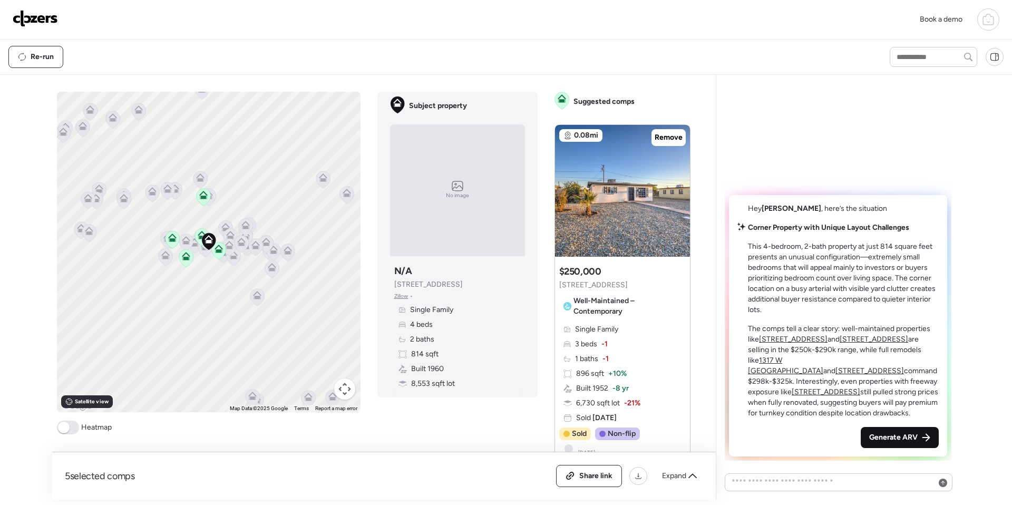
click at [534, 440] on span "Generate ARV" at bounding box center [893, 437] width 48 height 11
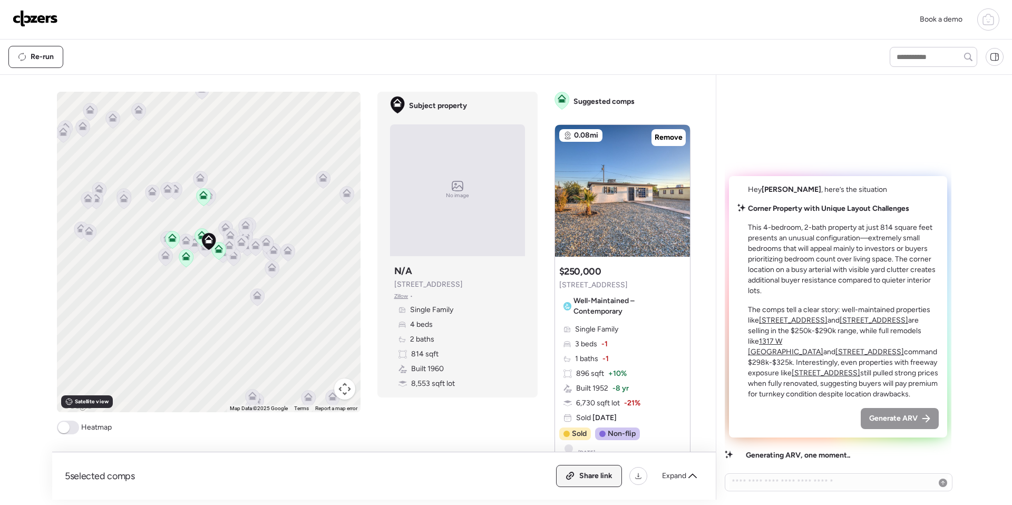
click at [534, 450] on span "Share link" at bounding box center [595, 476] width 33 height 11
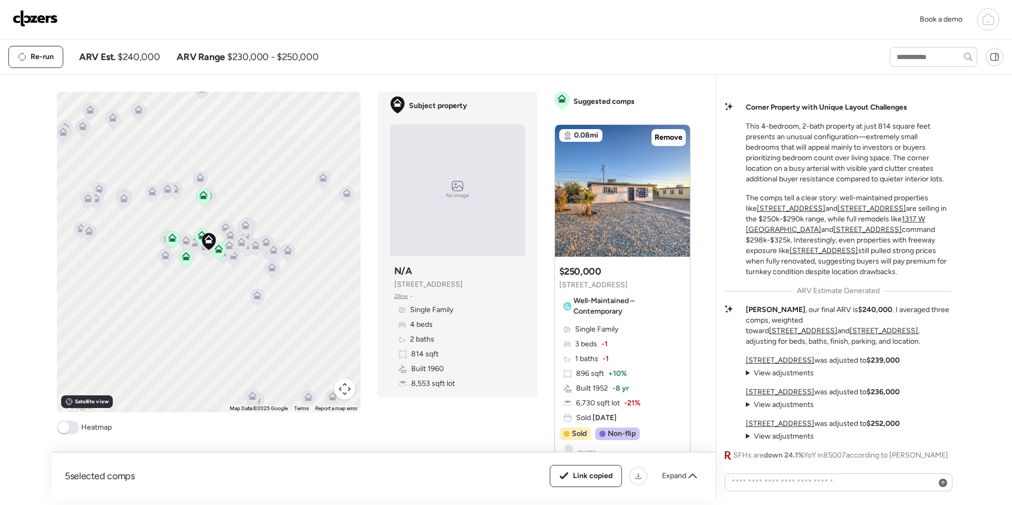
click at [40, 21] on img at bounding box center [35, 18] width 45 height 17
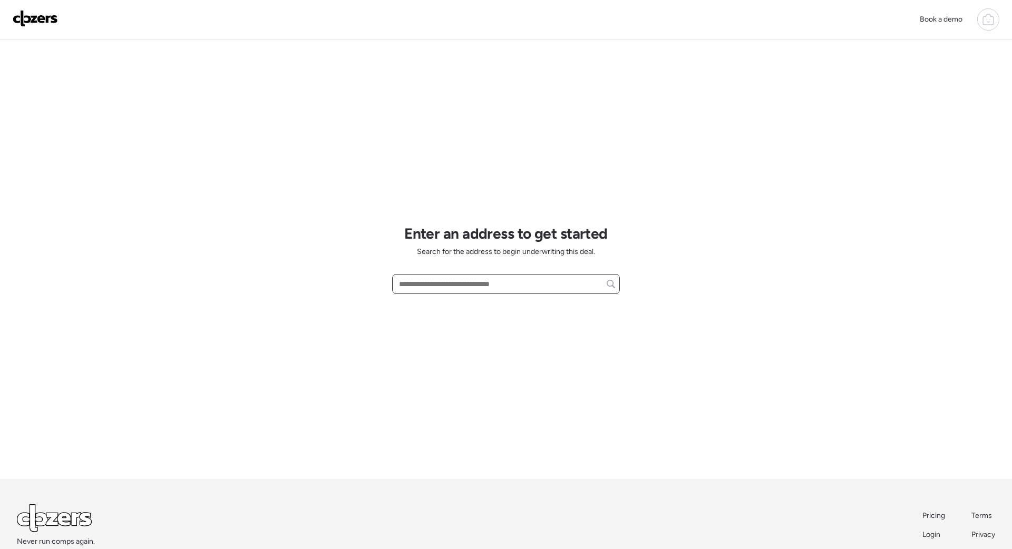
paste input "**********"
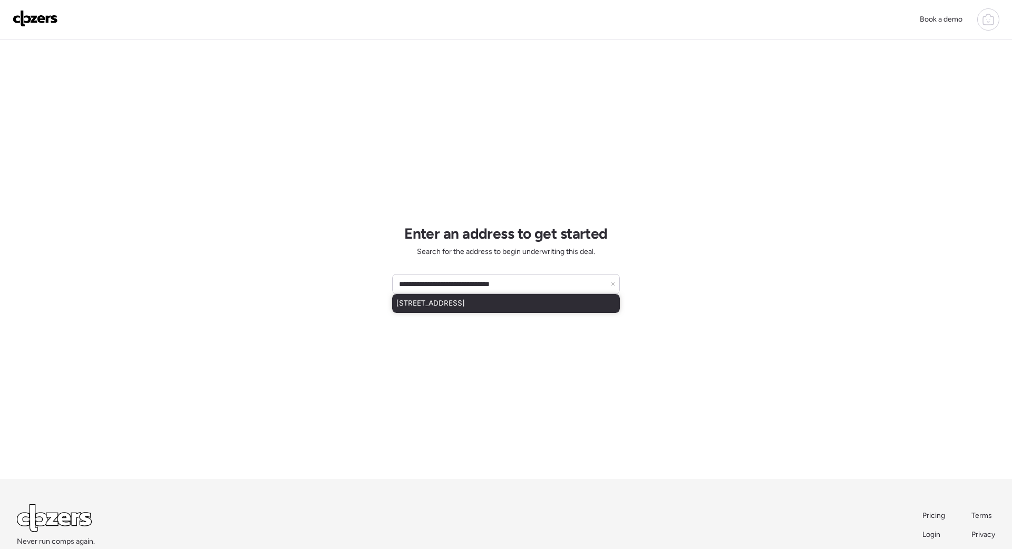
click at [438, 310] on div "[STREET_ADDRESS]" at bounding box center [506, 303] width 228 height 19
type input "**********"
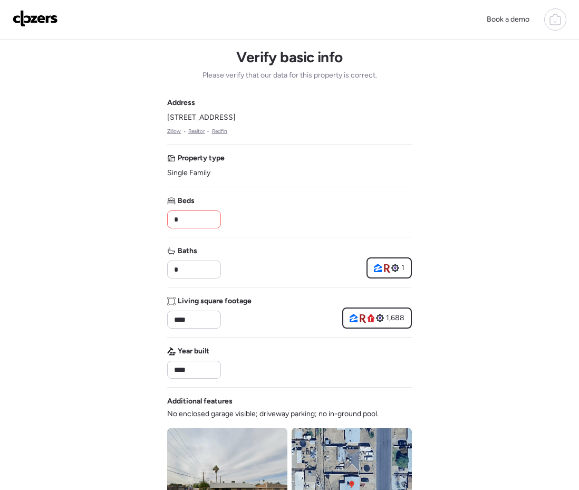
click at [186, 218] on input "*" at bounding box center [194, 219] width 44 height 15
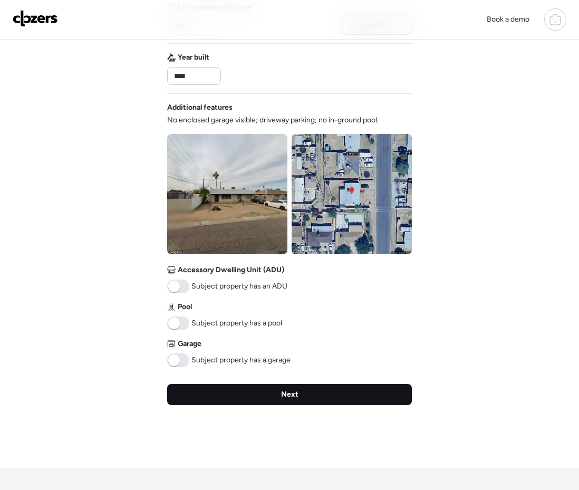
type input "*"
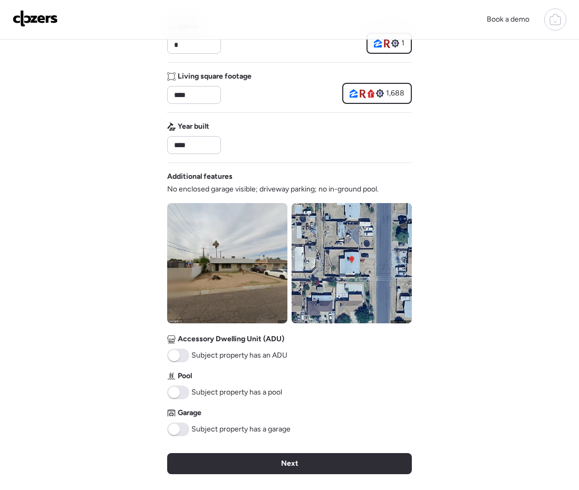
click at [221, 453] on div "Next" at bounding box center [289, 463] width 245 height 21
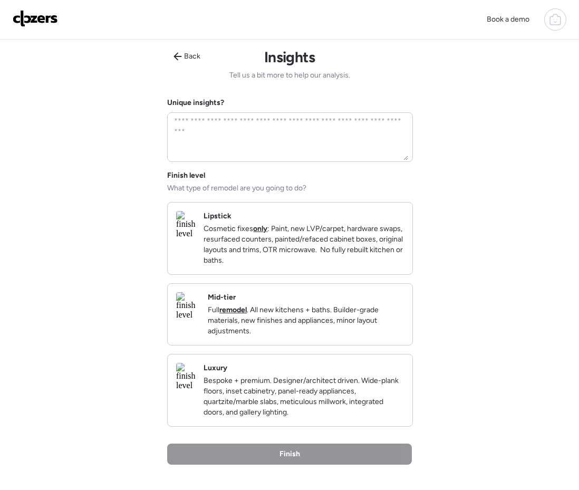
click at [251, 245] on p "Cosmetic fixes only : Paint, new LVP/carpet, hardware swaps, resurfaced counter…" at bounding box center [303, 244] width 200 height 42
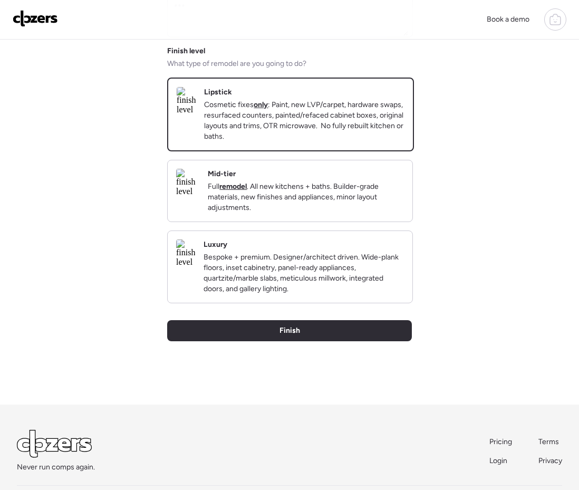
click at [251, 341] on div "Finish" at bounding box center [289, 330] width 245 height 21
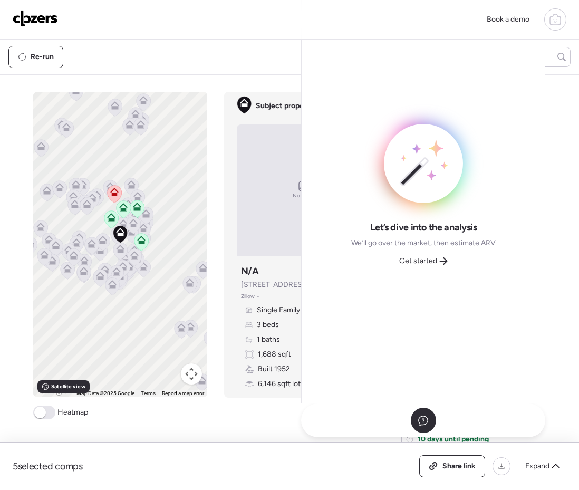
click at [27, 11] on img at bounding box center [35, 18] width 45 height 17
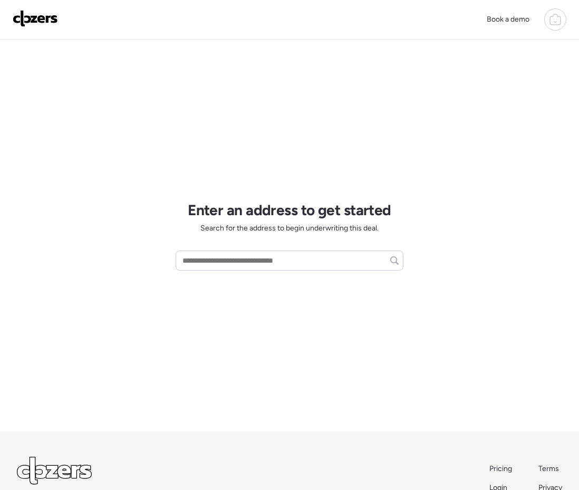
click at [554, 23] on icon at bounding box center [555, 19] width 13 height 13
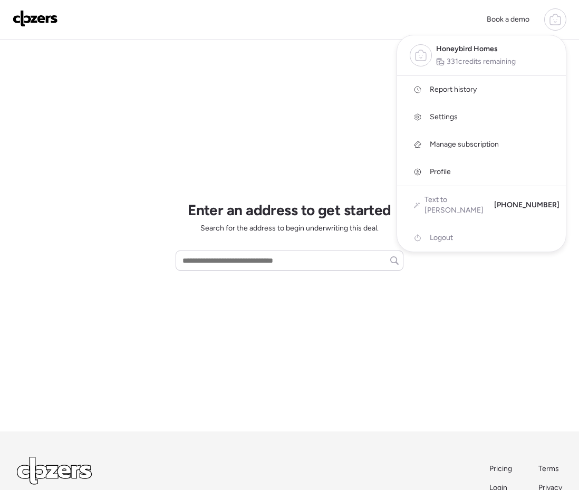
click at [442, 92] on span "Report history" at bounding box center [453, 89] width 47 height 11
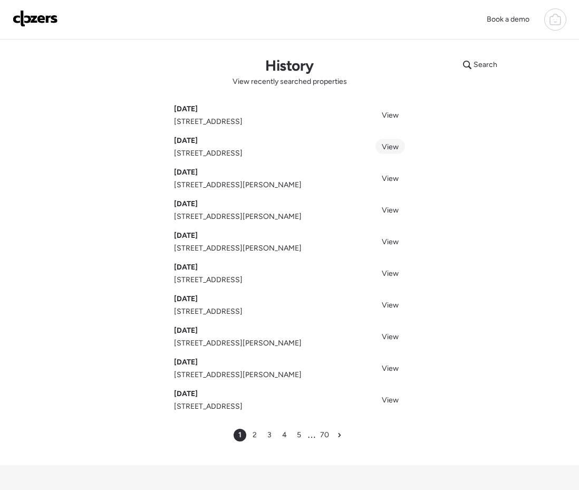
click at [394, 147] on span "View" at bounding box center [390, 146] width 17 height 9
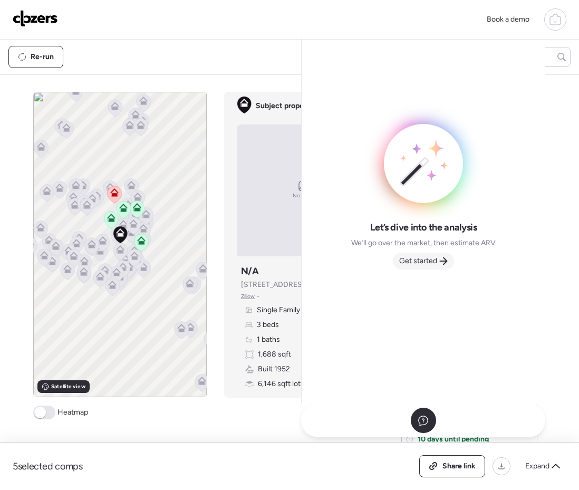
click at [418, 260] on span "Get started" at bounding box center [418, 261] width 38 height 11
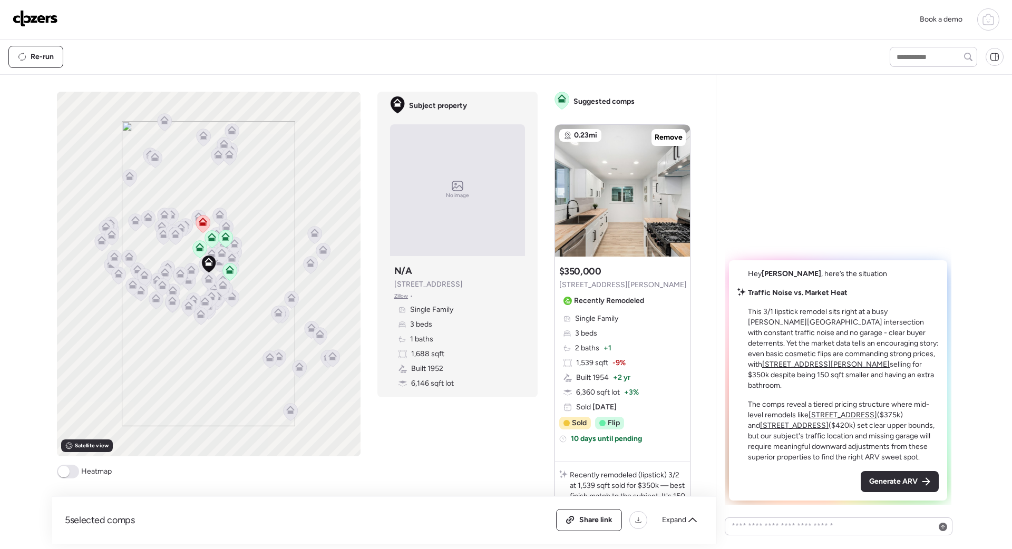
click at [578, 470] on div "Hey Chris , here’s the situation Traffic Noise vs. Market Heat This 3/1 lipstic…" at bounding box center [838, 380] width 218 height 240
click at [578, 472] on div "Generate ARV" at bounding box center [900, 481] width 78 height 21
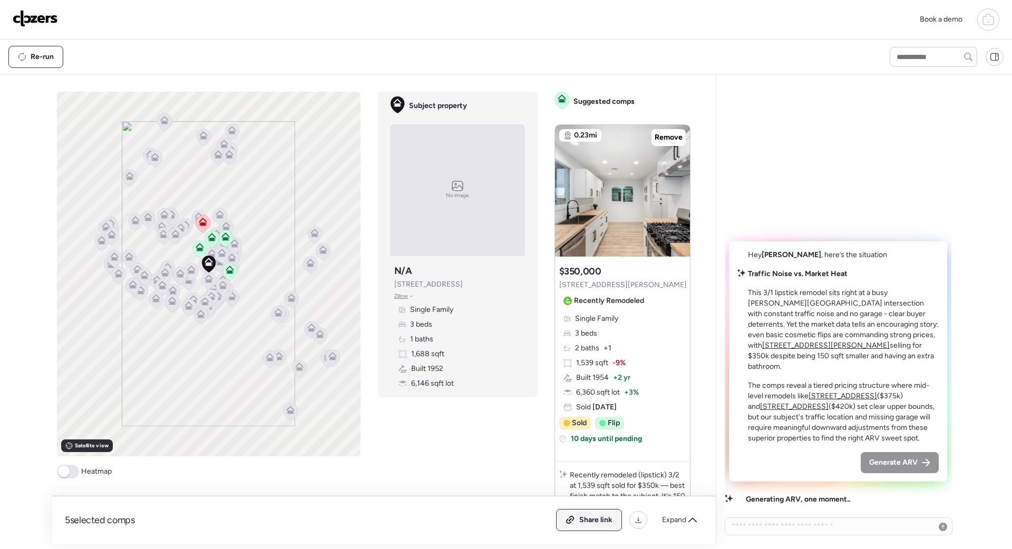
click at [578, 489] on span "Share link" at bounding box center [595, 520] width 33 height 11
click at [578, 461] on span "Generate ARV" at bounding box center [893, 462] width 48 height 11
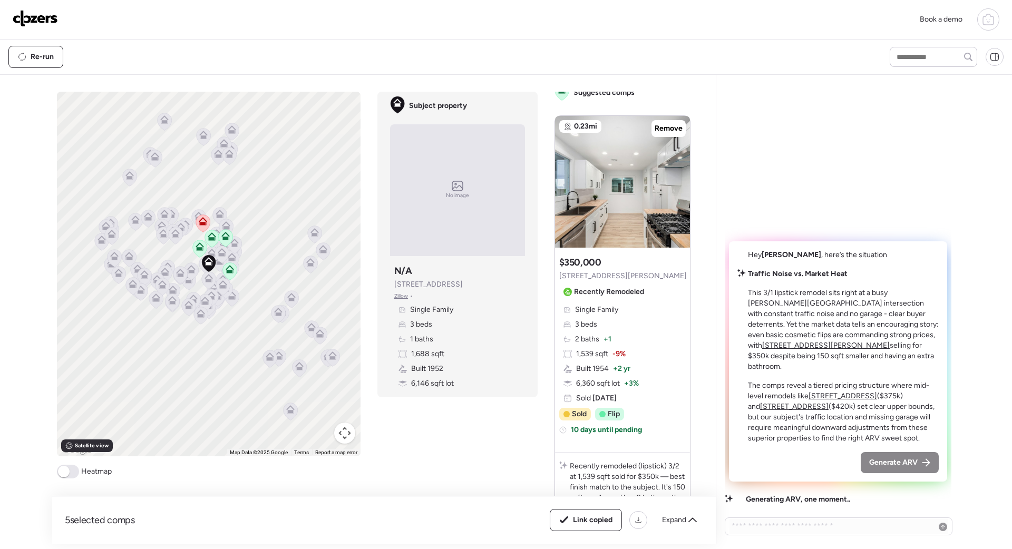
drag, startPoint x: 858, startPoint y: 464, endPoint x: 881, endPoint y: 462, distance: 22.8
click at [578, 463] on div "Generate ARV" at bounding box center [837, 462] width 201 height 21
click at [578, 462] on span "Generate ARV" at bounding box center [893, 462] width 48 height 11
click at [578, 489] on span "Expand" at bounding box center [674, 520] width 24 height 11
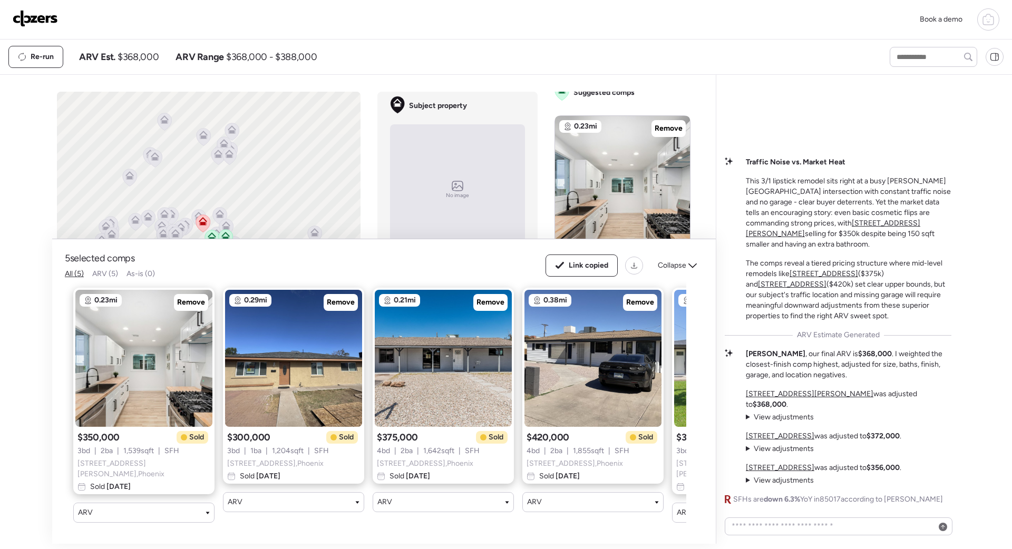
click at [39, 19] on img at bounding box center [35, 18] width 45 height 17
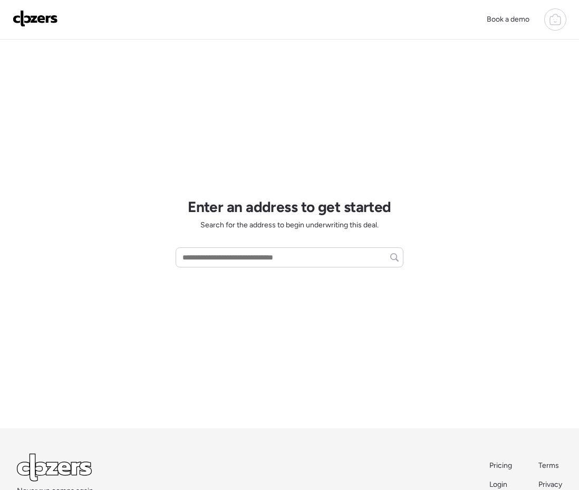
scroll to position [2, 0]
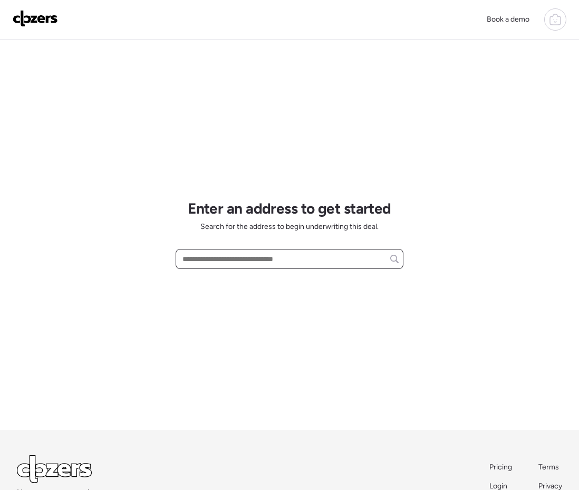
click at [200, 258] on input "text" at bounding box center [289, 258] width 218 height 15
paste input "**********"
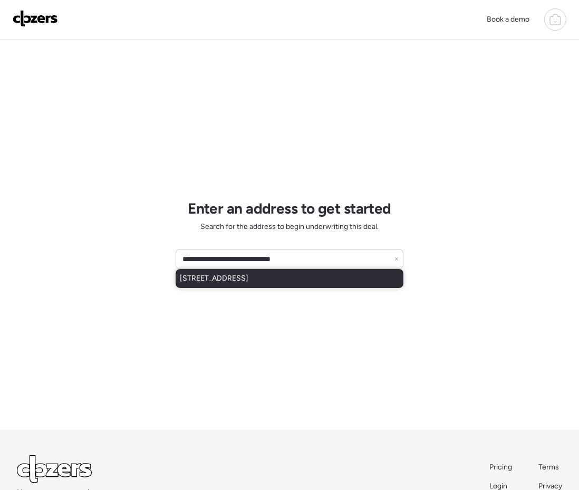
click at [222, 284] on div "[STREET_ADDRESS]" at bounding box center [289, 278] width 228 height 19
type input "**********"
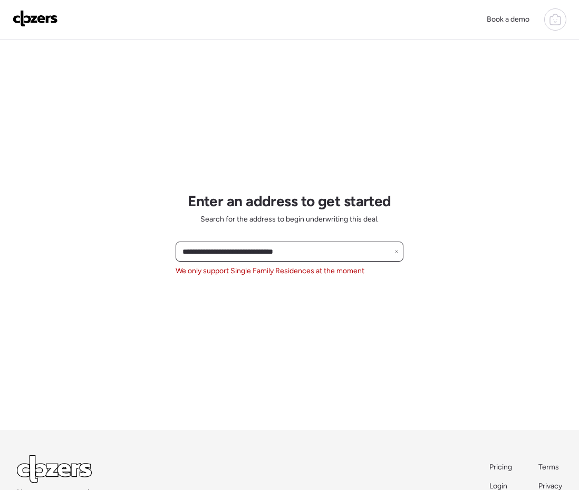
click at [395, 253] on input "**********" at bounding box center [289, 251] width 218 height 15
click at [395, 251] on icon at bounding box center [396, 251] width 4 height 4
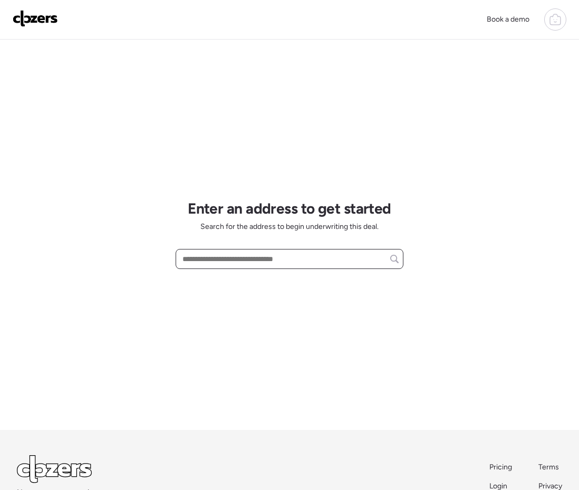
click at [204, 262] on input "text" at bounding box center [289, 258] width 218 height 15
paste input "**********"
drag, startPoint x: 357, startPoint y: 257, endPoint x: 247, endPoint y: 262, distance: 110.2
click at [247, 262] on input "**********" at bounding box center [289, 258] width 218 height 15
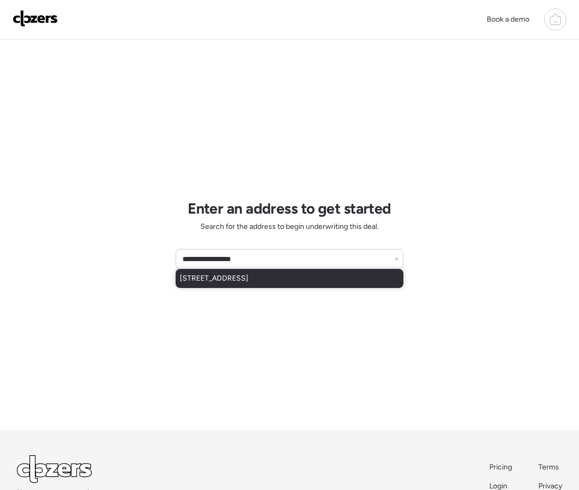
click at [247, 281] on span "1086 W Desert Aster Rd, San Tan Valley, AZ, 85143" at bounding box center [214, 278] width 69 height 11
type input "**********"
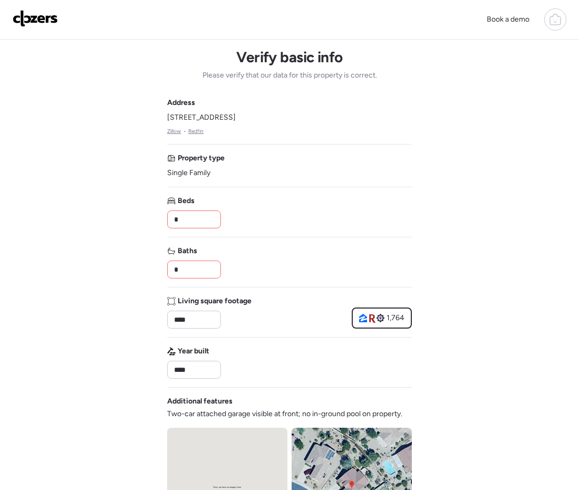
drag, startPoint x: 182, startPoint y: 219, endPoint x: 153, endPoint y: 216, distance: 28.6
click at [153, 216] on div "Book a demo Verify basic info Please verify that our data for this property is …" at bounding box center [289, 445] width 579 height 891
type input "*"
drag, startPoint x: 172, startPoint y: 268, endPoint x: 114, endPoint y: 265, distance: 58.6
click at [135, 267] on div "Book a demo Verify basic info Please verify that our data for this property is …" at bounding box center [289, 445] width 579 height 891
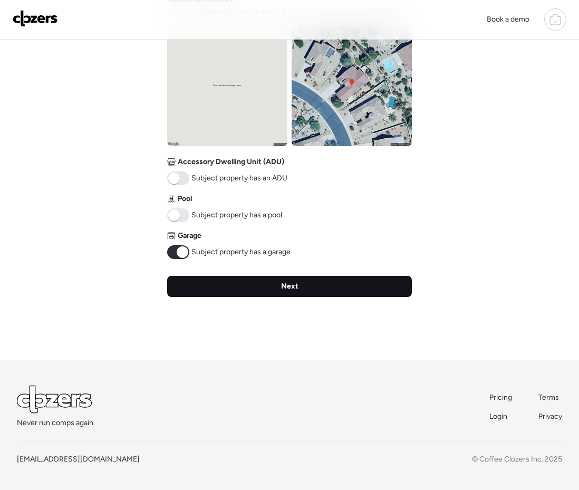
type input "*"
click at [181, 284] on div "Next" at bounding box center [289, 286] width 245 height 21
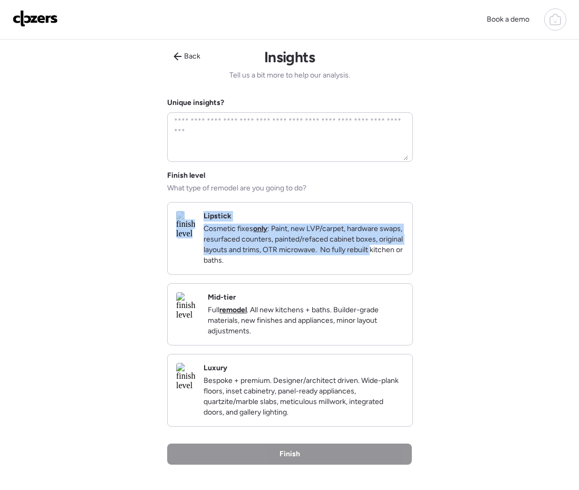
click at [187, 272] on div "Lipstick Cosmetic fixes only : Paint, new LVP/carpet, hardware swaps, resurface…" at bounding box center [290, 238] width 245 height 72
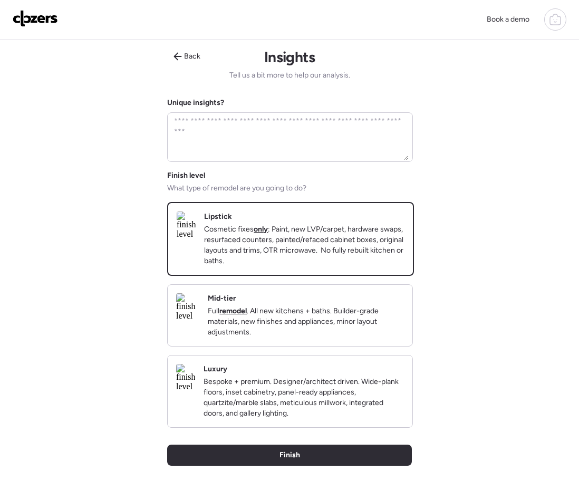
drag, startPoint x: 313, startPoint y: 464, endPoint x: 306, endPoint y: 457, distance: 9.3
click at [310, 461] on div "Back Insights Tell us a bit more to help our analysis. Unique insights? Finish …" at bounding box center [289, 284] width 245 height 489
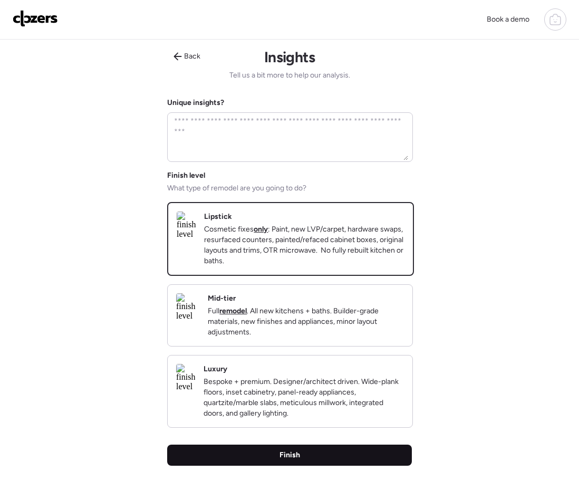
click at [281, 460] on span "Finish" at bounding box center [289, 455] width 21 height 11
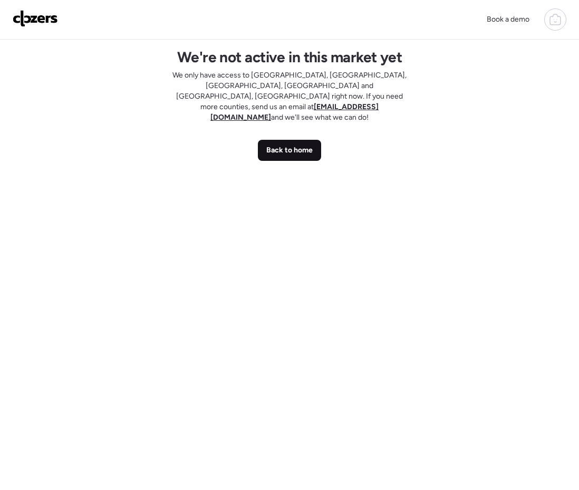
scroll to position [1, 0]
click at [283, 144] on span "Back to home" at bounding box center [289, 149] width 46 height 11
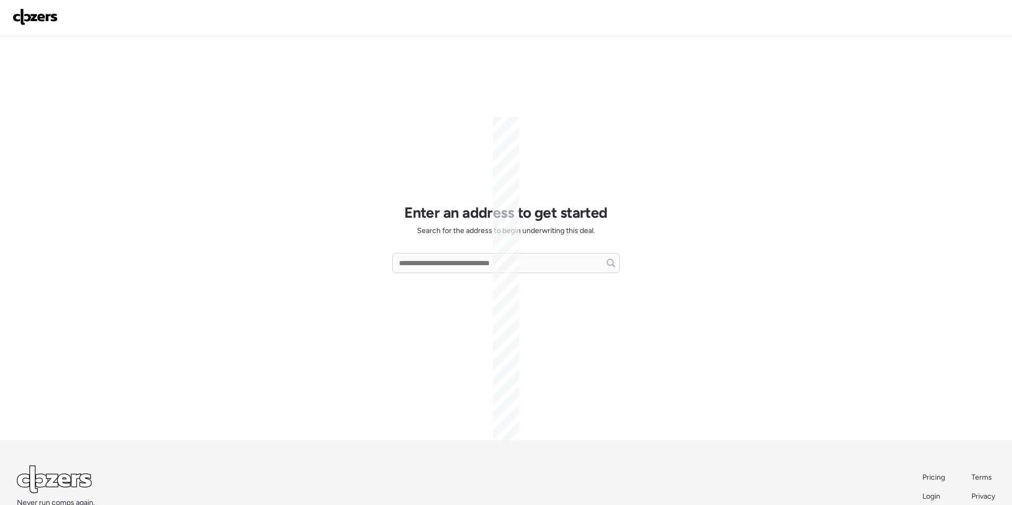
scroll to position [16, 0]
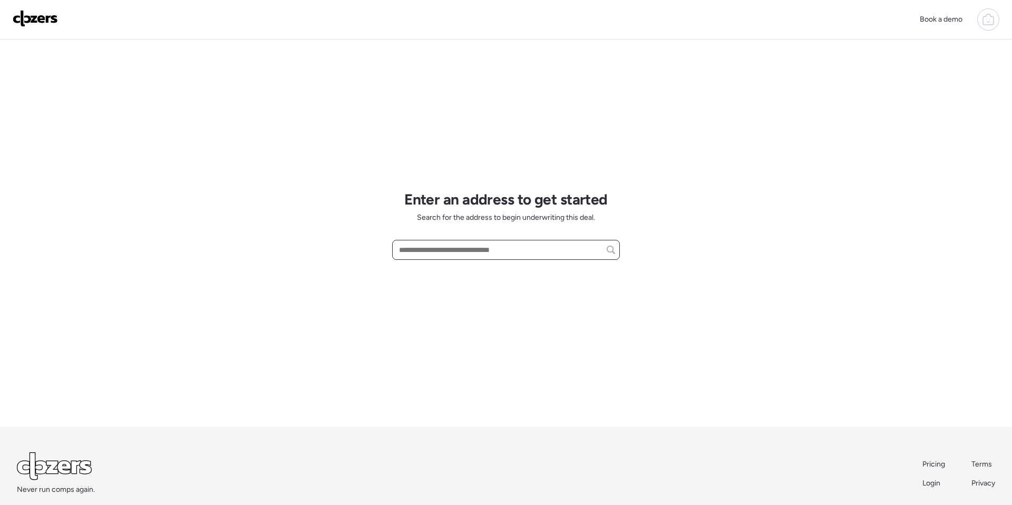
click at [502, 249] on input "text" at bounding box center [506, 249] width 218 height 15
paste input "**********"
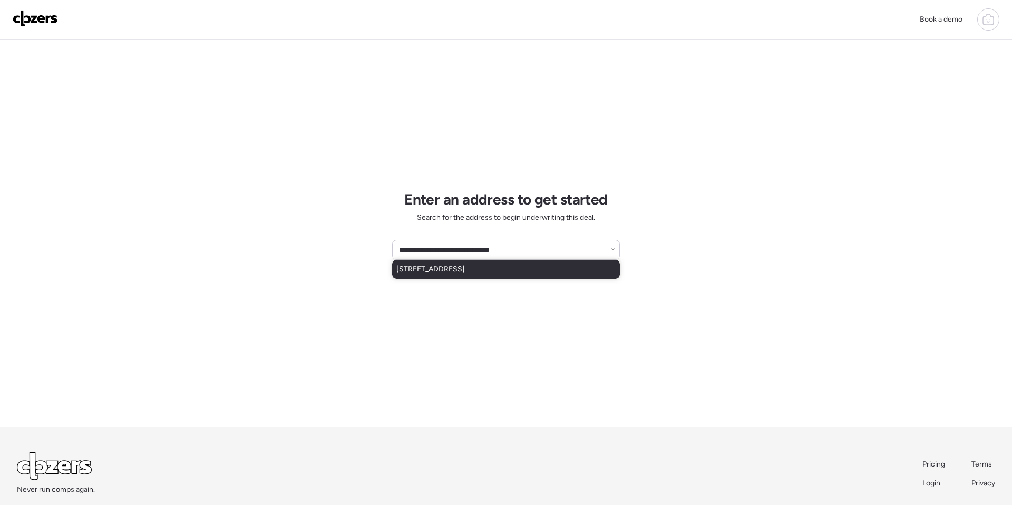
click at [425, 275] on div "[STREET_ADDRESS]" at bounding box center [506, 269] width 228 height 19
type input "**********"
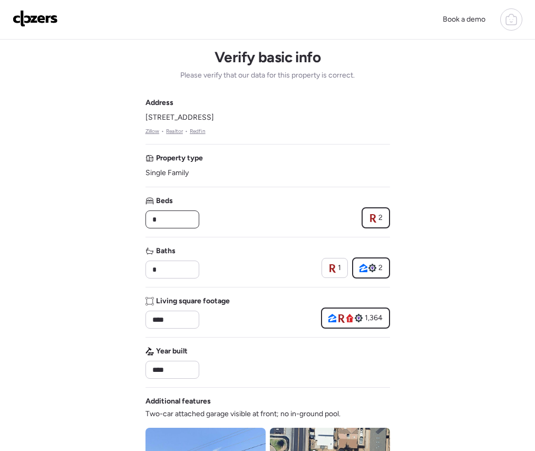
drag, startPoint x: 175, startPoint y: 218, endPoint x: 87, endPoint y: 217, distance: 88.0
click at [105, 219] on div "Book a demo Verify basic info Please verify that our data for this property is …" at bounding box center [267, 445] width 535 height 891
type input "*"
click at [85, 188] on div "Book a demo Verify basic info Please verify that our data for this property is …" at bounding box center [267, 445] width 535 height 891
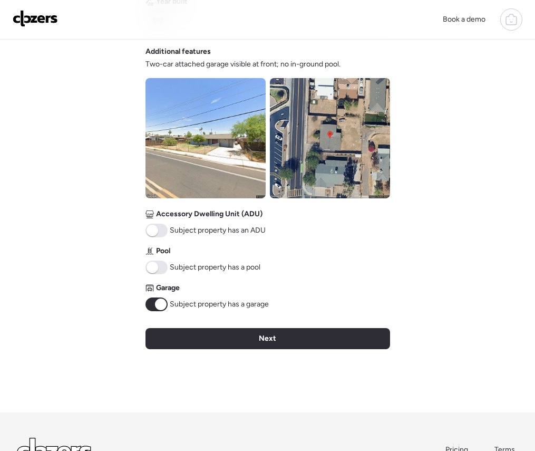
click at [225, 330] on div "Next" at bounding box center [267, 338] width 245 height 21
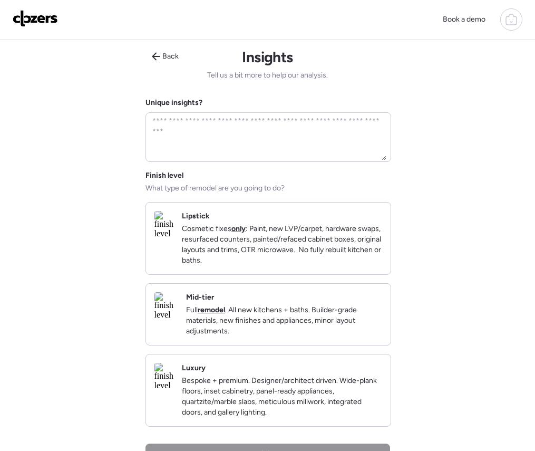
click at [238, 265] on p "Cosmetic fixes only : Paint, new LVP/carpet, hardware swaps, resurfaced counter…" at bounding box center [282, 244] width 200 height 42
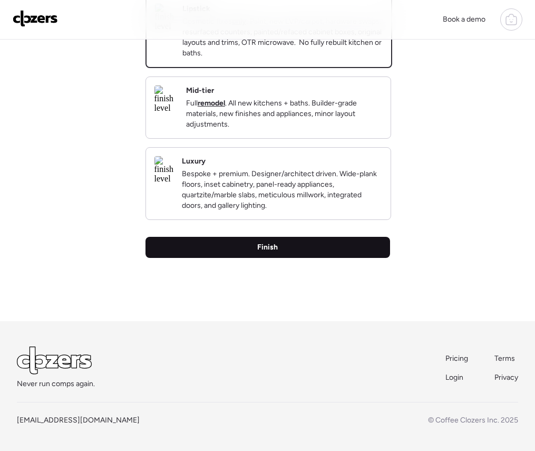
click at [268, 249] on span "Finish" at bounding box center [267, 247] width 21 height 11
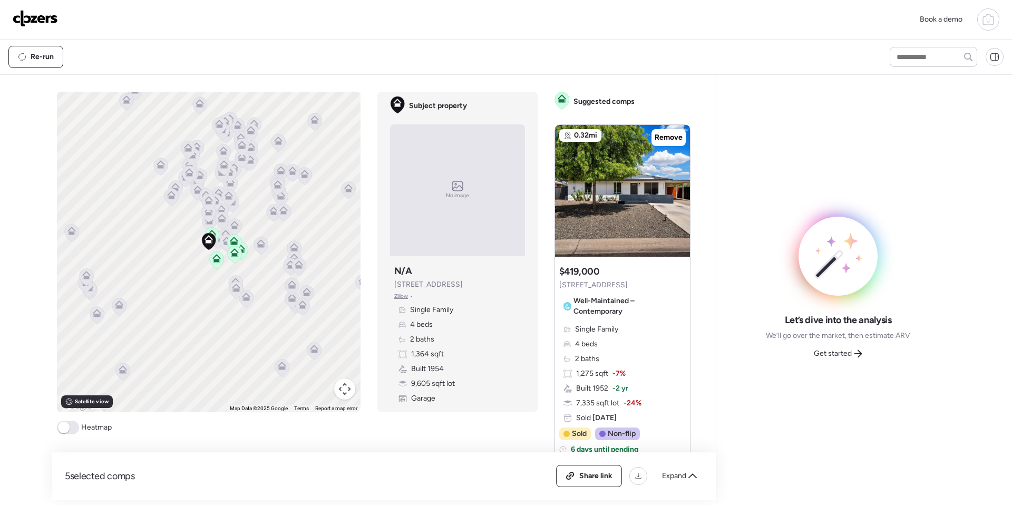
click at [826, 354] on span "Get started" at bounding box center [833, 353] width 38 height 11
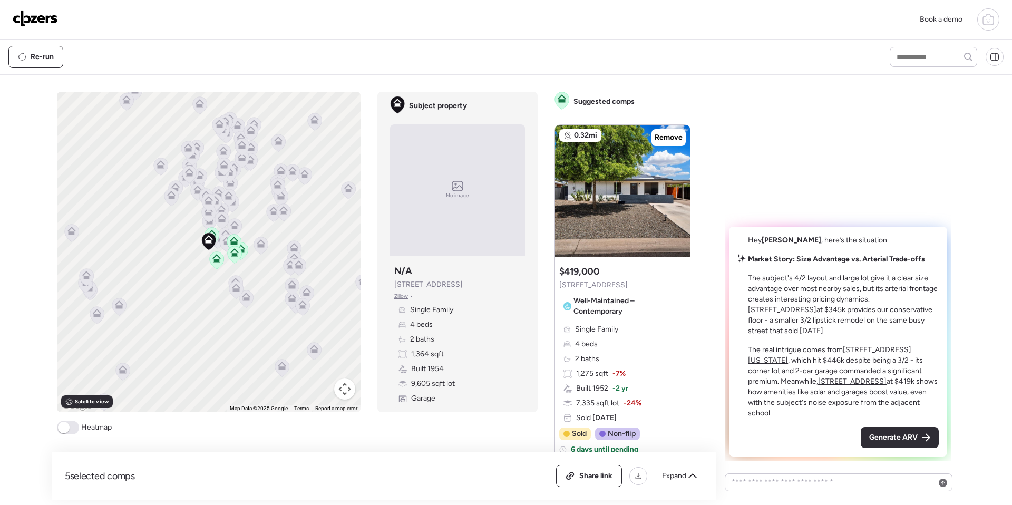
click at [827, 353] on div "5 selected comps All (5) ARV (5) As-is (0) Share link Expand Comps list To acti…" at bounding box center [506, 287] width 908 height 425
click at [883, 430] on div "Generate ARV" at bounding box center [900, 437] width 78 height 21
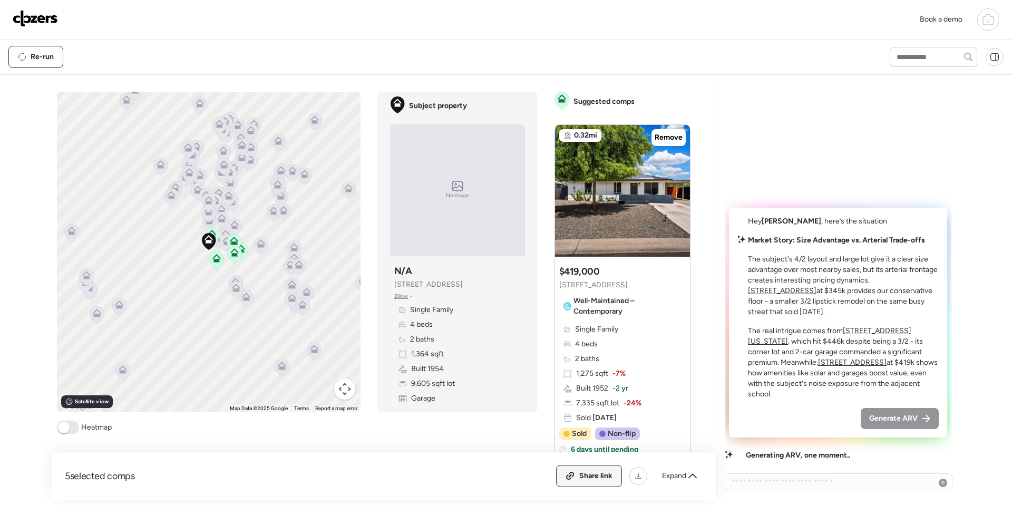
click at [584, 481] on span "Share link" at bounding box center [595, 476] width 33 height 11
